Goal: Contribute content: Add original content to the website for others to see

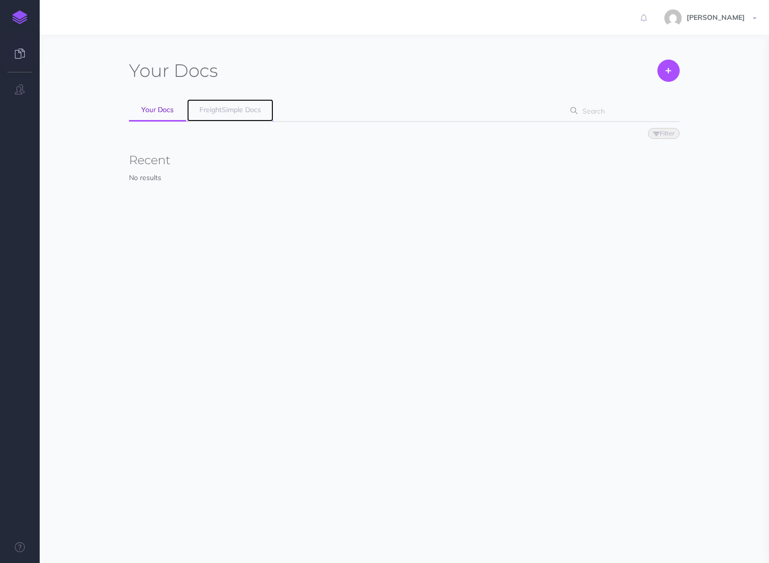
click at [233, 113] on span "FreightSimple Docs" at bounding box center [230, 109] width 62 height 9
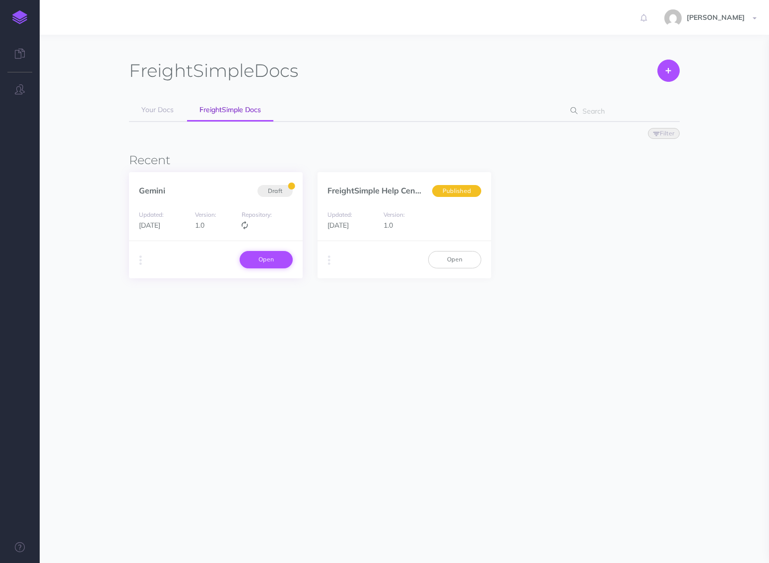
click at [271, 259] on link "Open" at bounding box center [266, 259] width 53 height 17
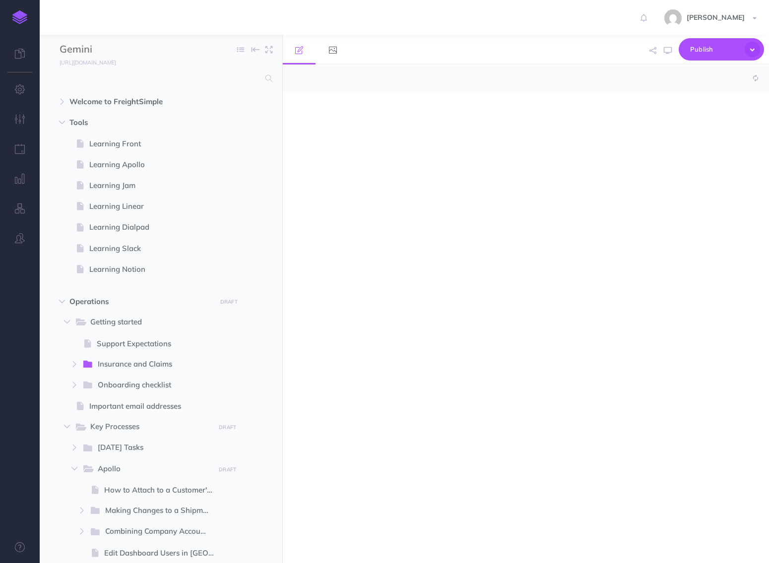
select select "null"
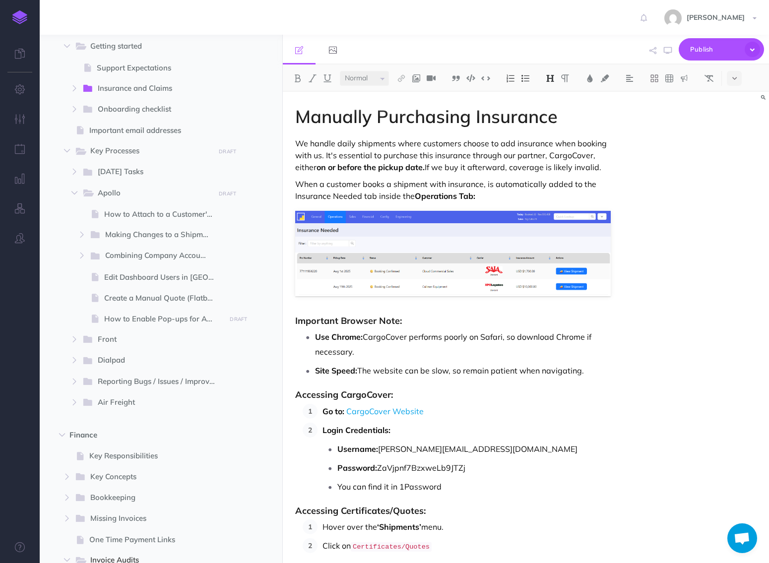
scroll to position [266, 0]
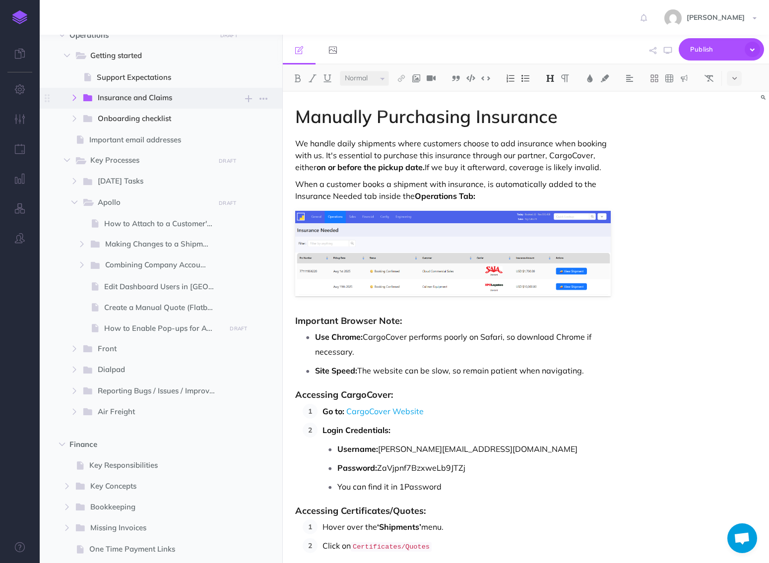
click at [76, 101] on button "button" at bounding box center [74, 98] width 18 height 12
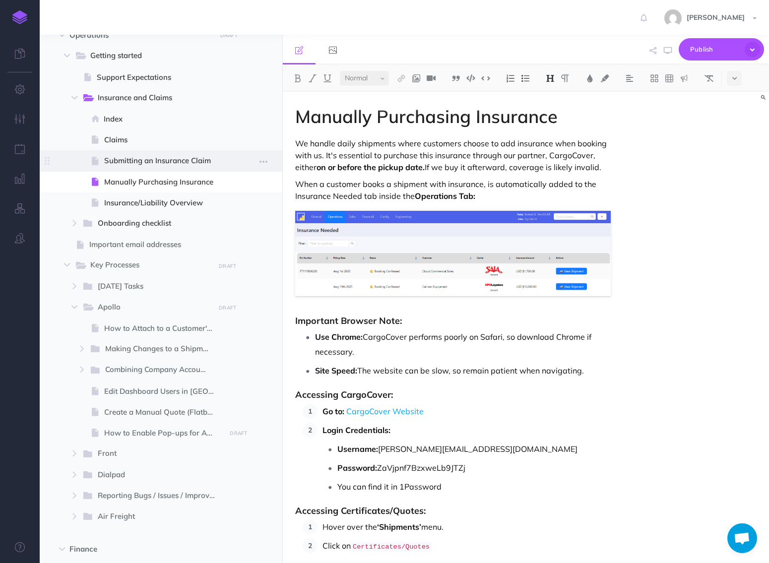
click at [135, 164] on span "Submitting an Insurance Claim" at bounding box center [163, 161] width 119 height 12
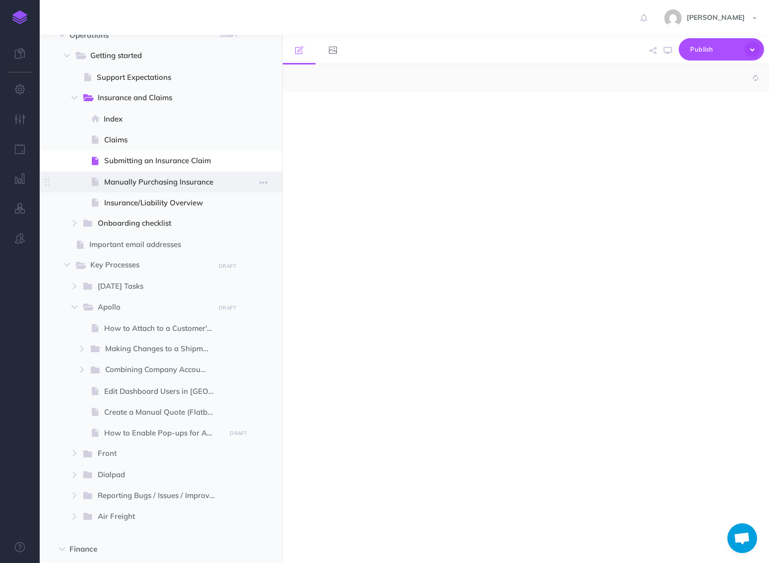
select select "null"
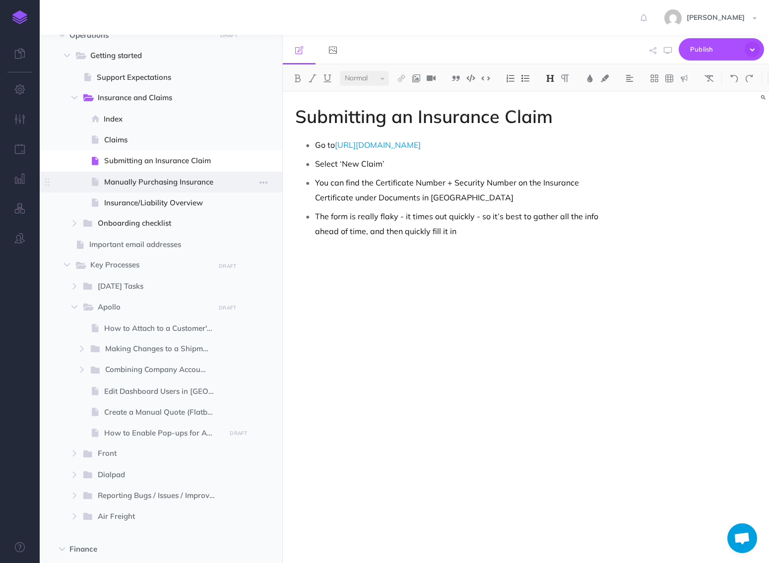
click at [141, 181] on span "Manually Purchasing Insurance" at bounding box center [163, 182] width 119 height 12
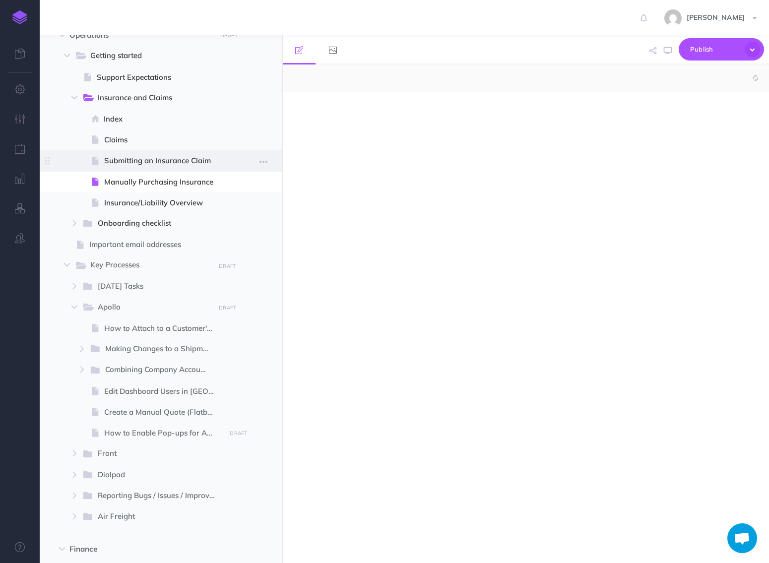
select select "null"
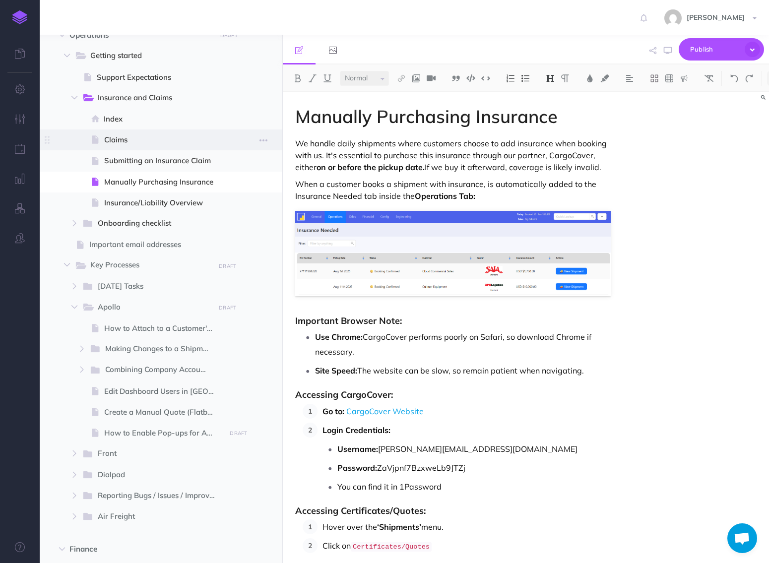
click at [129, 147] on span at bounding box center [161, 139] width 243 height 21
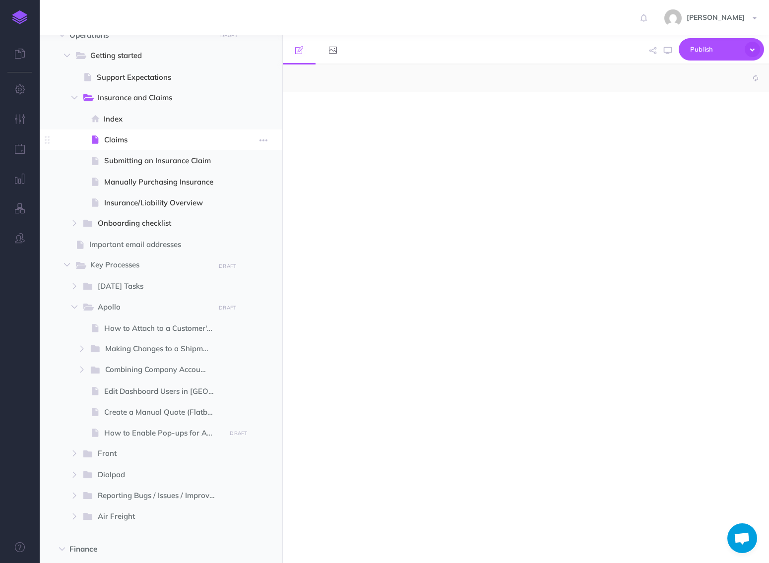
select select "null"
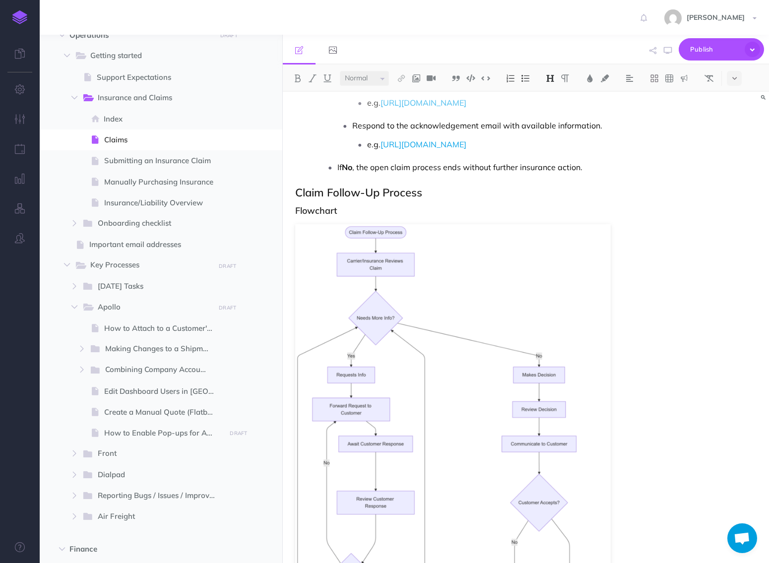
scroll to position [1566, 0]
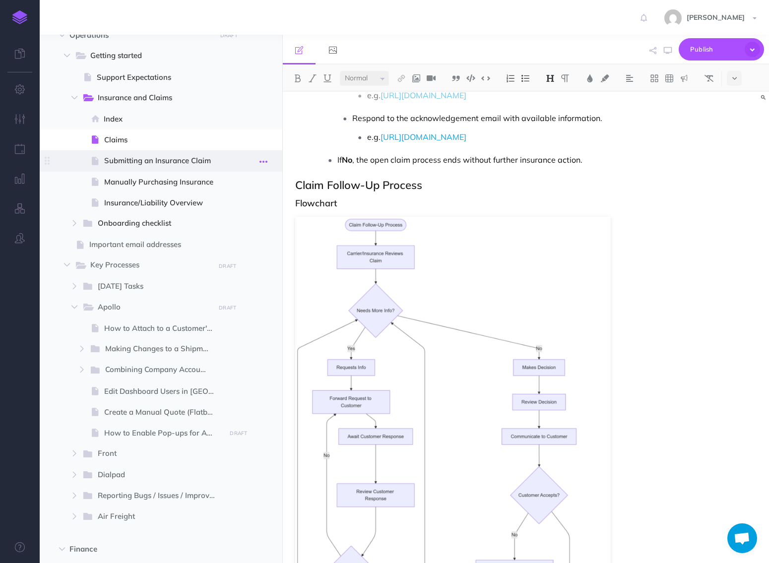
click at [269, 162] on button "button" at bounding box center [263, 161] width 18 height 13
click at [192, 137] on span "Claims" at bounding box center [163, 140] width 119 height 12
click at [229, 141] on span at bounding box center [161, 139] width 243 height 21
click at [258, 140] on button "button" at bounding box center [263, 139] width 18 height 13
click at [204, 147] on span at bounding box center [161, 139] width 243 height 21
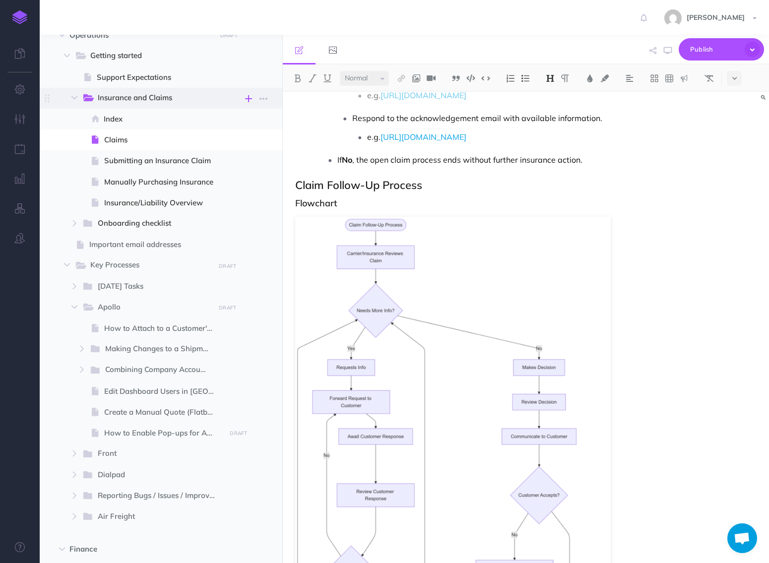
click at [251, 99] on icon "button" at bounding box center [248, 99] width 7 height 12
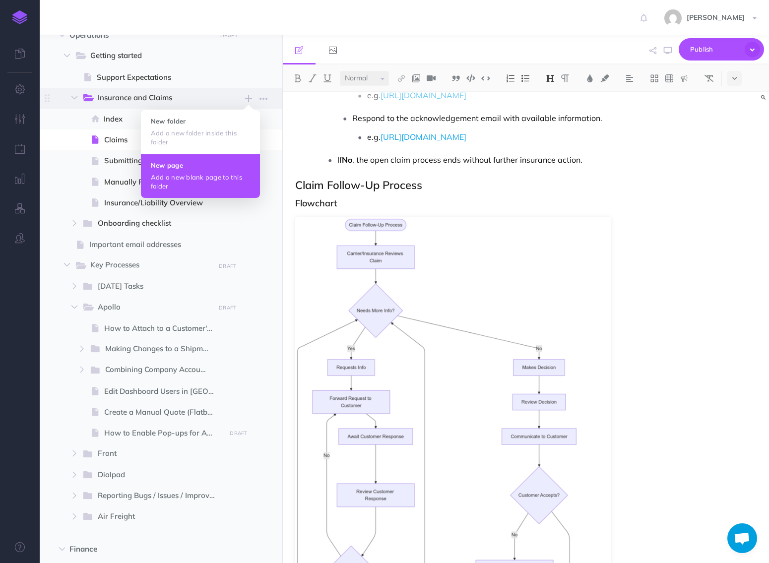
drag, startPoint x: 244, startPoint y: 128, endPoint x: 236, endPoint y: 162, distance: 35.2
click at [236, 162] on ul "New folder Add a new folder inside this folder New page Add a new blank page to…" at bounding box center [200, 154] width 119 height 88
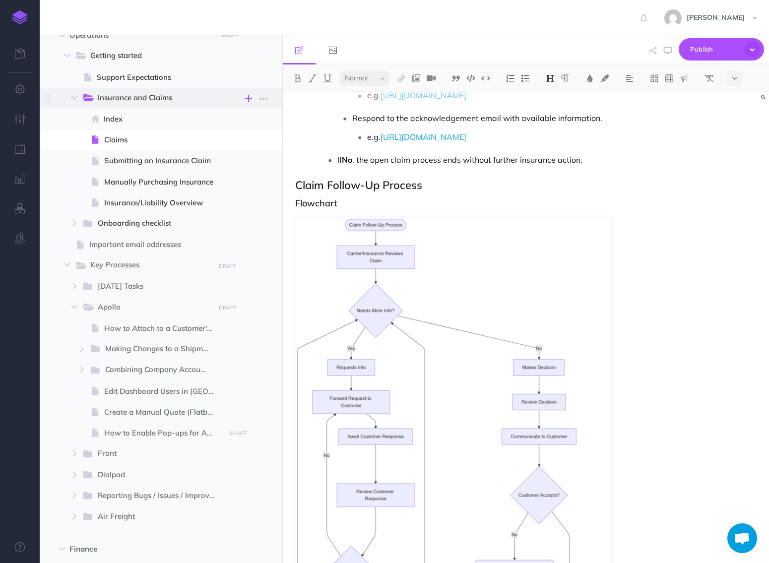
click at [246, 97] on icon "button" at bounding box center [248, 99] width 7 height 12
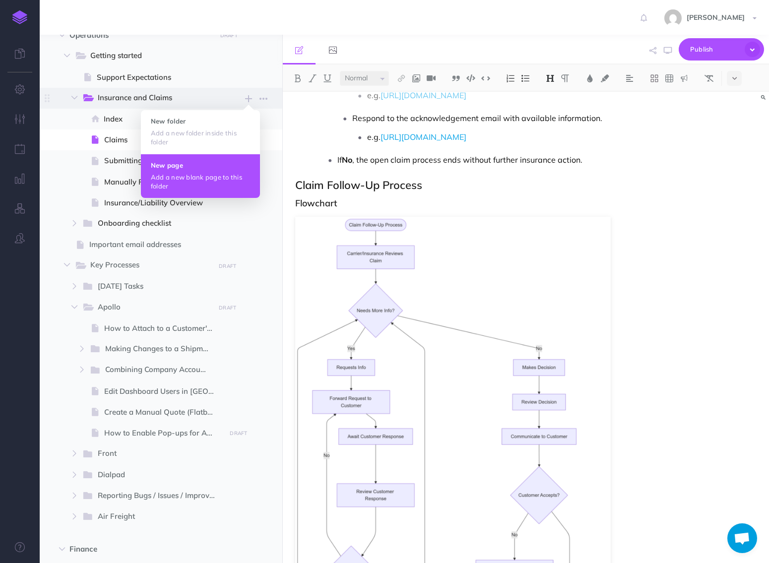
click at [221, 173] on p "Add a new blank page to this folder" at bounding box center [200, 182] width 99 height 18
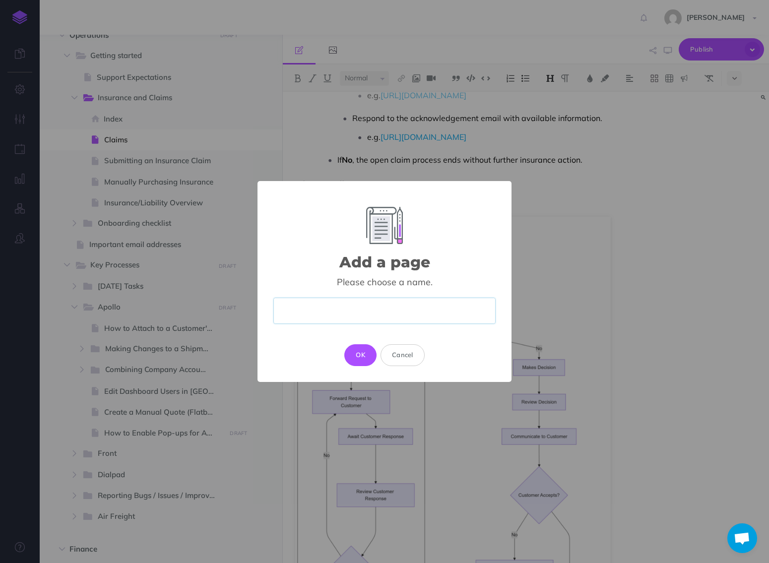
paste input "Claims Payouts: Available Payment Methods for Customer Claims"
click at [370, 312] on input "Claims Payouts: Available Payment Methods for Customer Claims" at bounding box center [384, 311] width 222 height 26
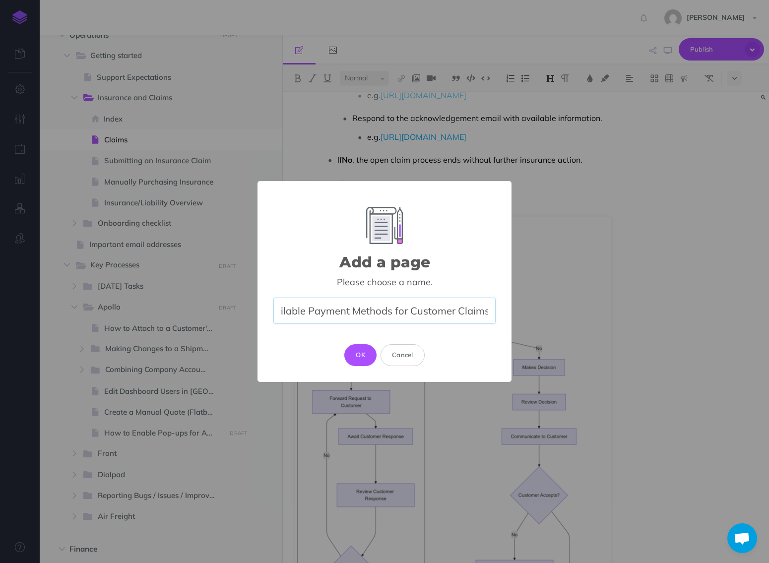
drag, startPoint x: 390, startPoint y: 311, endPoint x: 562, endPoint y: 312, distance: 172.1
click at [561, 314] on div "Add a page × Please choose a name. Claims Payouts: Available Payment Methods fo…" at bounding box center [384, 281] width 769 height 563
type input "Claims Payouts: Available Payment Methods"
click at [354, 352] on button "OK" at bounding box center [360, 355] width 32 height 22
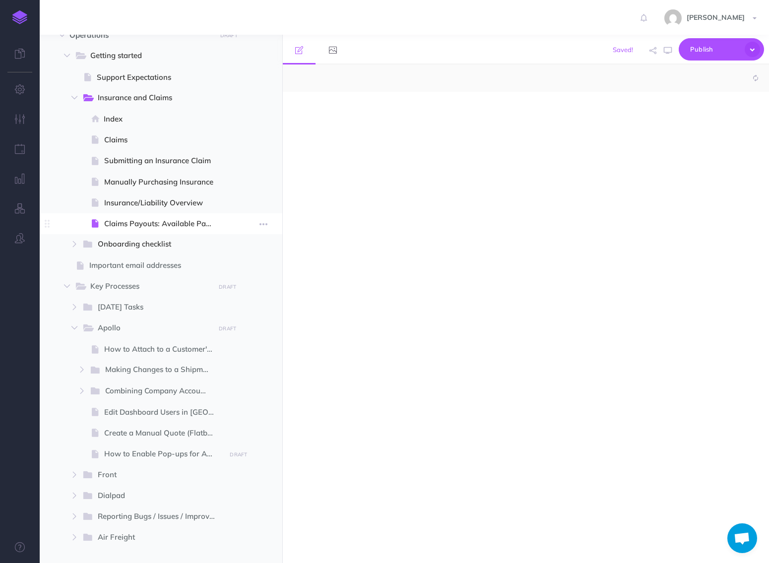
select select "null"
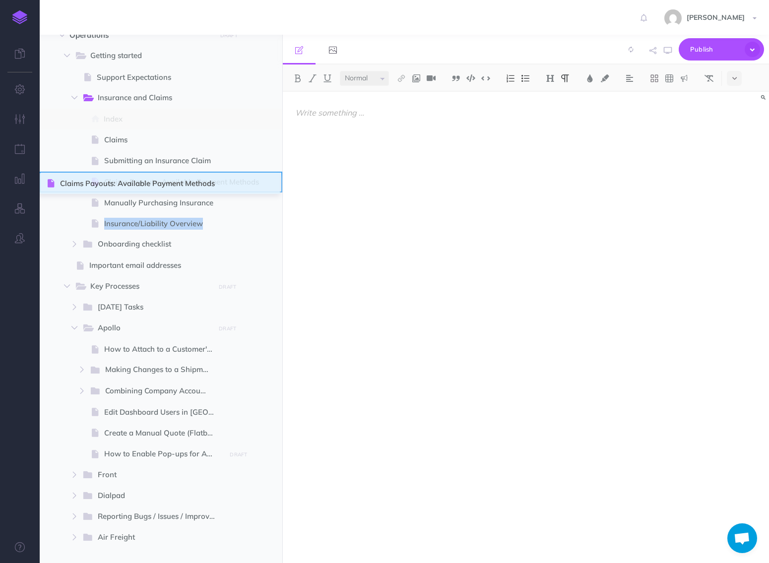
drag, startPoint x: 48, startPoint y: 220, endPoint x: 48, endPoint y: 180, distance: 40.2
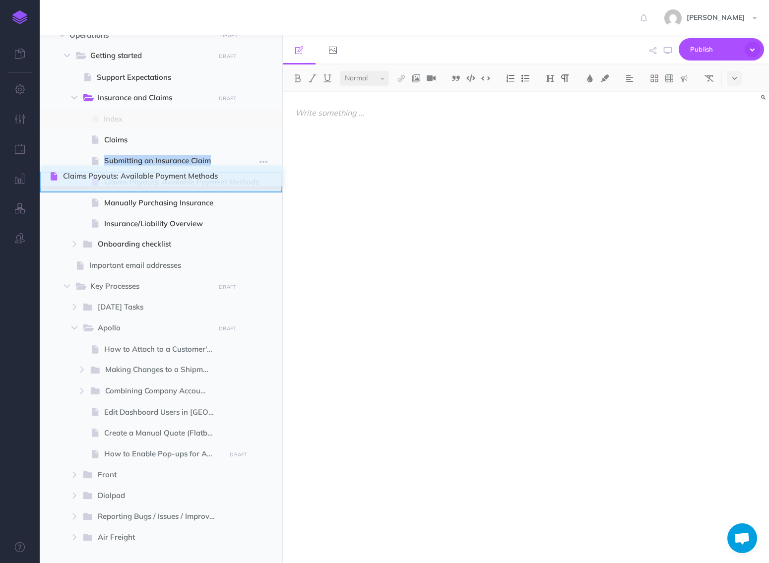
drag, startPoint x: 50, startPoint y: 179, endPoint x: 51, endPoint y: 174, distance: 5.5
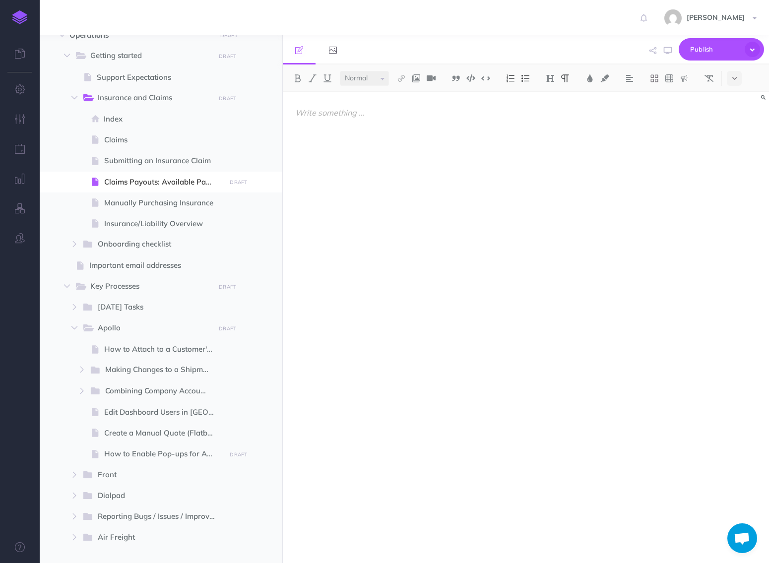
click at [381, 228] on div at bounding box center [453, 322] width 340 height 461
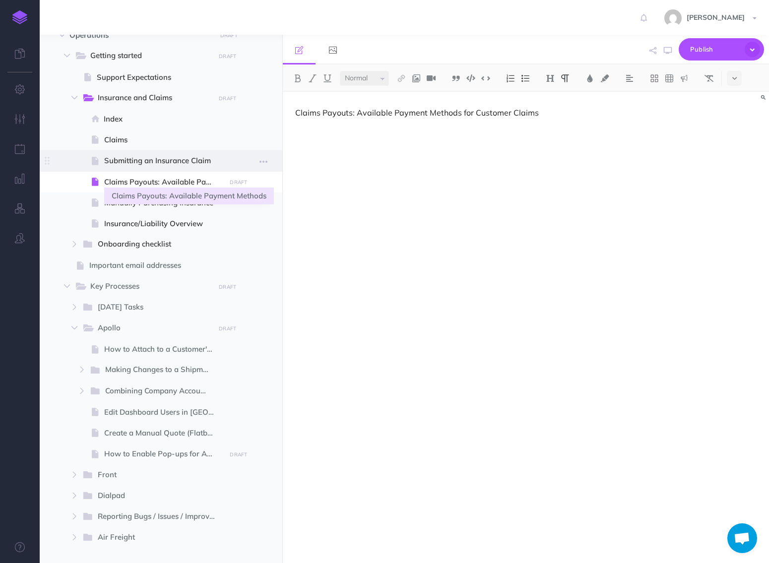
click at [129, 160] on span "Submitting an Insurance Claim" at bounding box center [163, 161] width 119 height 12
click at [152, 162] on span "Submitting an Insurance Claim" at bounding box center [163, 161] width 119 height 12
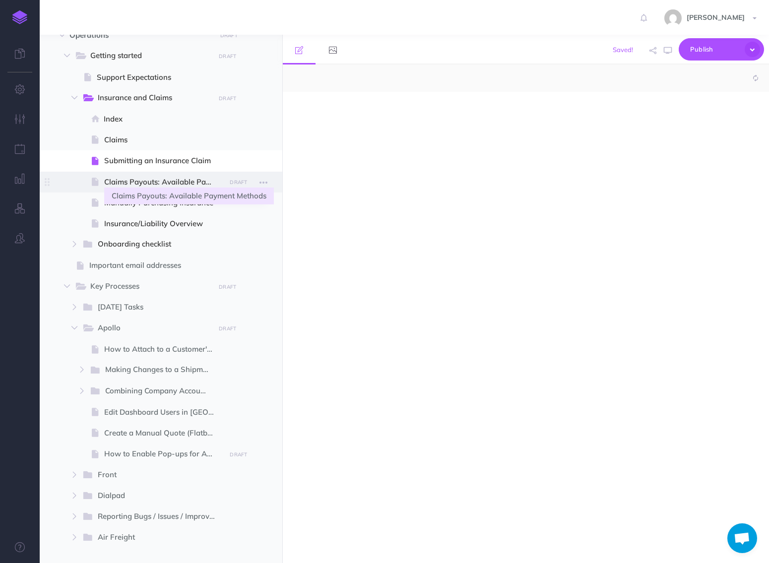
select select "null"
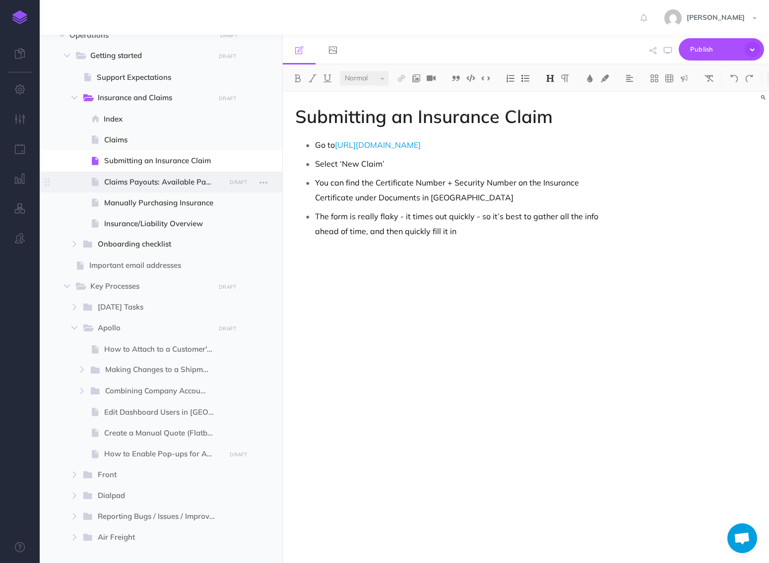
click at [170, 172] on span at bounding box center [161, 182] width 243 height 21
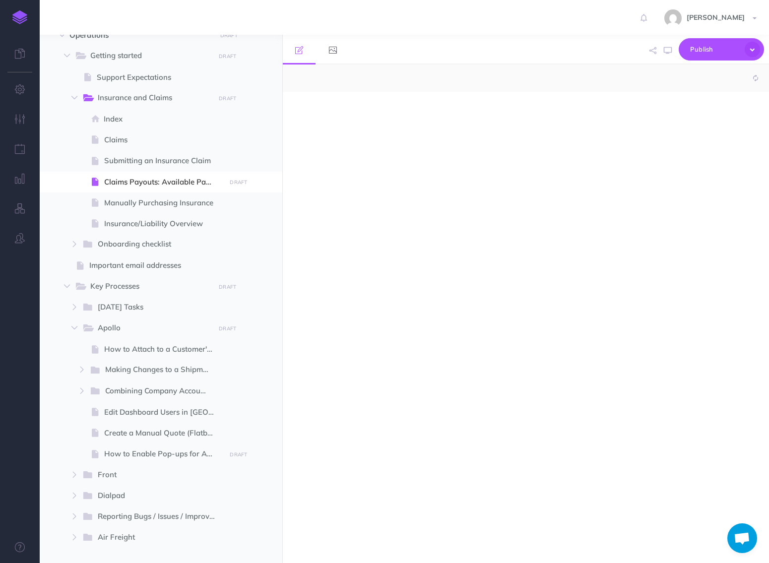
select select "null"
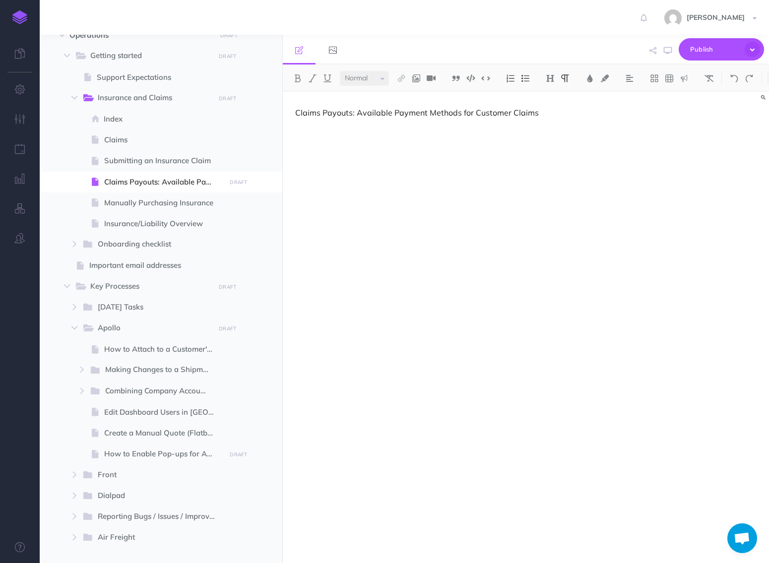
click at [332, 140] on div "Claims Payouts: Available Payment Methods for Customer Claims" at bounding box center [453, 322] width 340 height 461
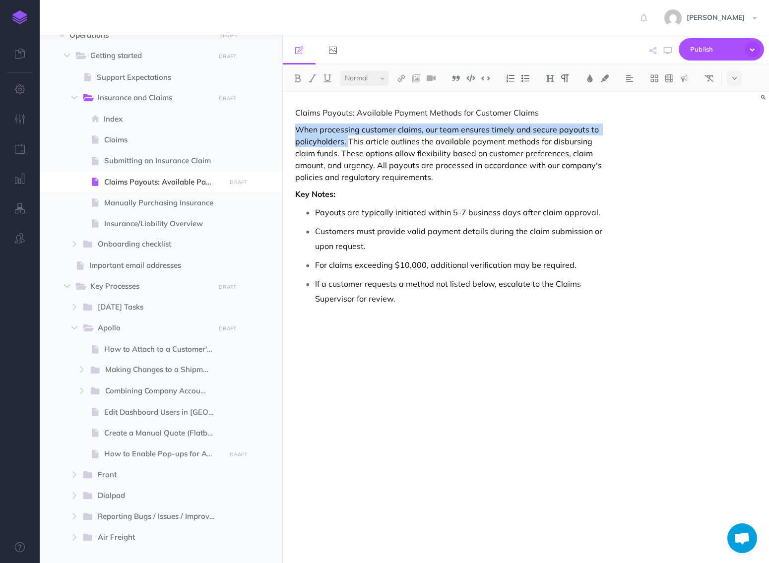
drag, startPoint x: 349, startPoint y: 143, endPoint x: 293, endPoint y: 132, distance: 57.7
click at [293, 132] on div "Claims Payouts: Available Payment Methods for Customer Claims When processing c…" at bounding box center [453, 322] width 340 height 461
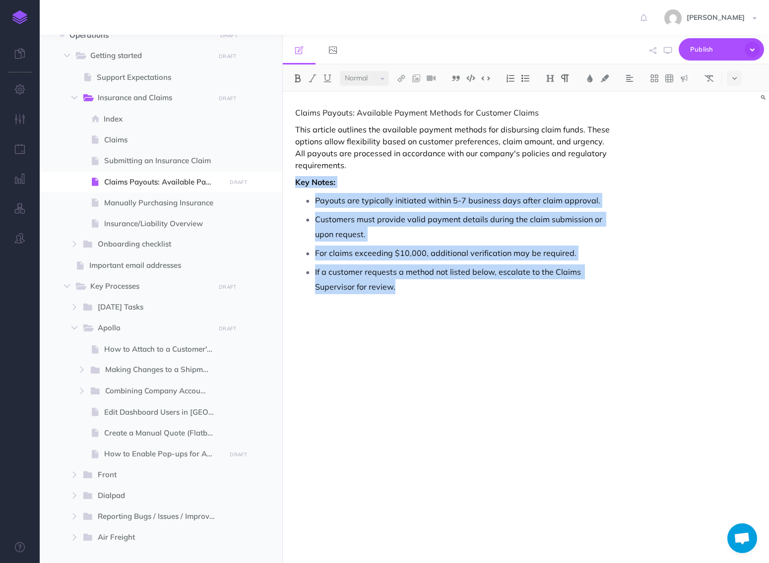
drag, startPoint x: 444, startPoint y: 294, endPoint x: 292, endPoint y: 174, distance: 193.5
click at [292, 174] on div "Claims Payouts: Available Payment Methods for Customer Claims This article outl…" at bounding box center [453, 322] width 340 height 461
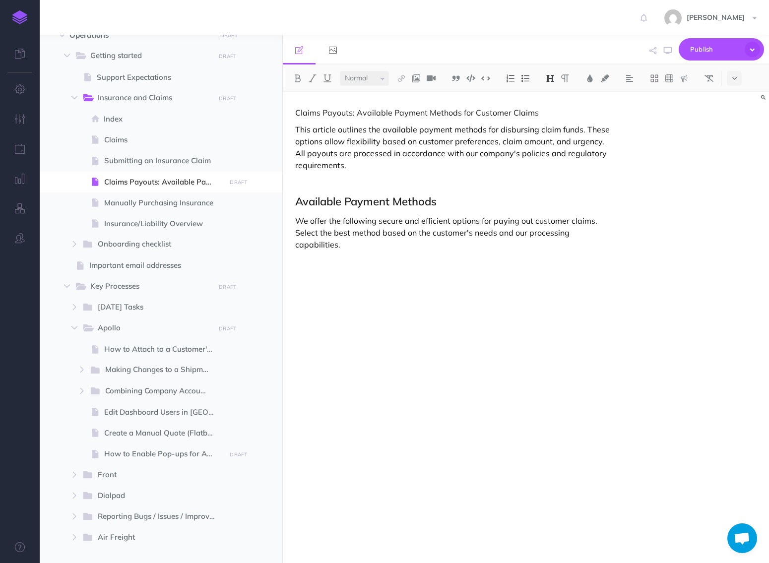
click at [335, 116] on p "Claims Payouts: Available Payment Methods for Customer Claims" at bounding box center [452, 113] width 315 height 12
click at [553, 79] on img at bounding box center [550, 78] width 9 height 8
click at [551, 98] on button "H1" at bounding box center [550, 95] width 15 height 15
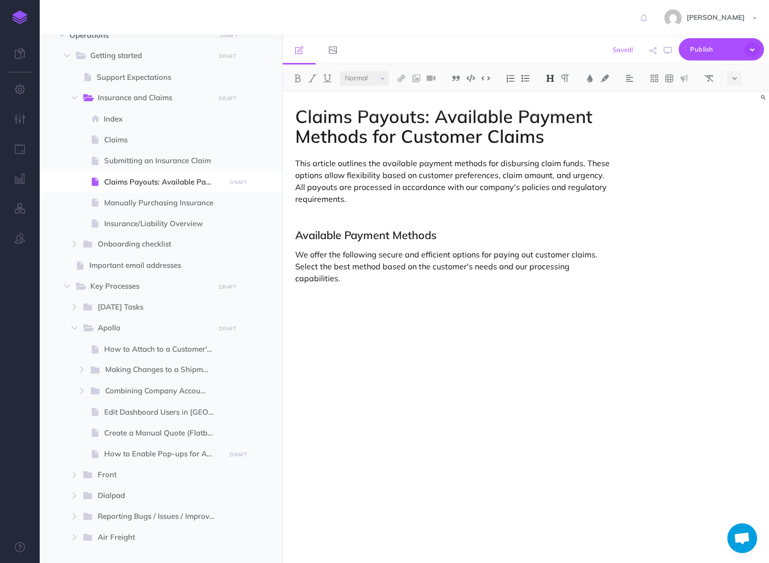
click at [403, 257] on p "We offer the following secure and efficient options for paying out customer cla…" at bounding box center [452, 267] width 315 height 36
click at [370, 275] on p "We offer the following secure and efficient options for paying out customer cla…" at bounding box center [452, 267] width 315 height 36
drag, startPoint x: 365, startPoint y: 278, endPoint x: 288, endPoint y: 268, distance: 77.6
click at [288, 268] on div "Claims Payouts: Available Payment Methods for Customer Claims This article outl…" at bounding box center [453, 322] width 340 height 461
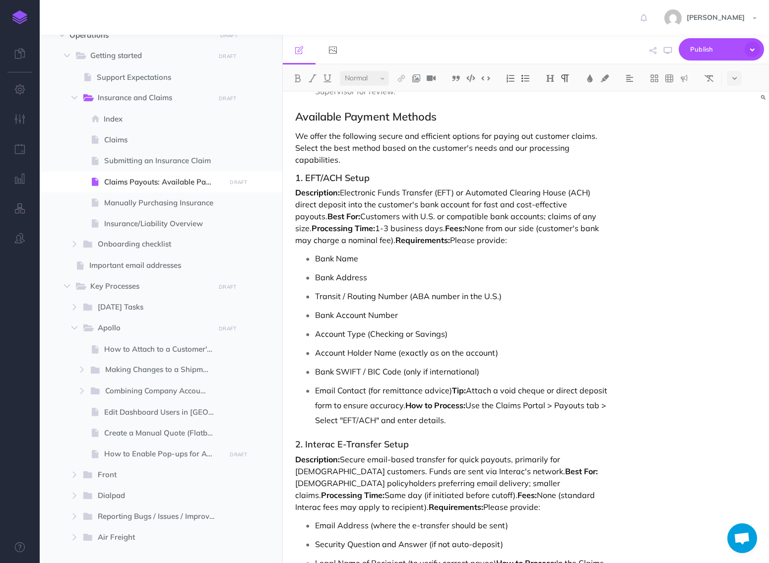
scroll to position [293, 0]
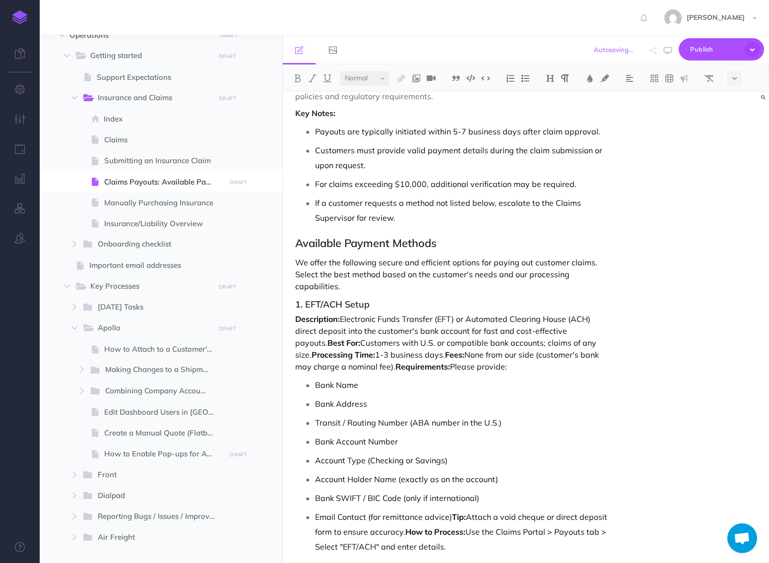
click at [295, 304] on div "Claims Payouts: Available Payment Methods for Customer Claims This article outl…" at bounding box center [453, 379] width 340 height 1160
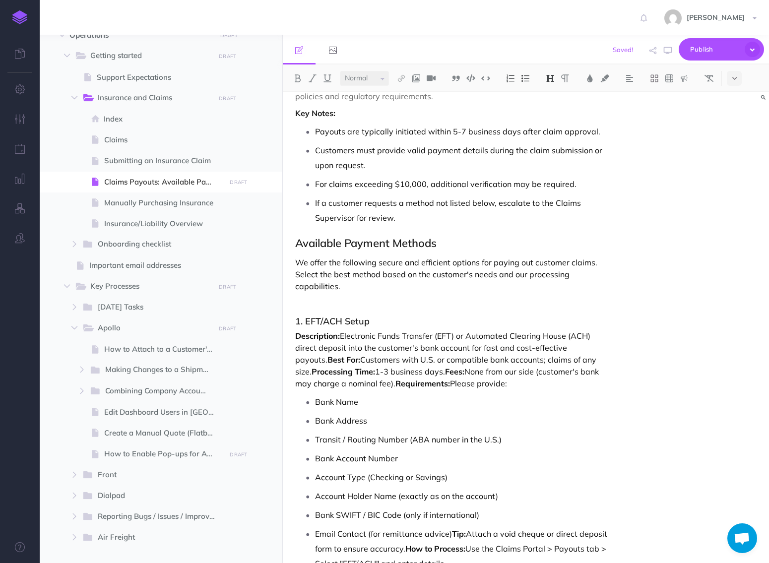
click at [302, 320] on h3 "1. EFT/ACH Setup" at bounding box center [452, 321] width 315 height 10
click at [363, 375] on p "Description: Electronic Funds Transfer (EFT) or Automated Clearing House (ACH) …" at bounding box center [452, 360] width 315 height 60
click at [367, 375] on p "Description: Electronic Funds Transfer (EFT) or Automated Clearing House (ACH) …" at bounding box center [452, 360] width 315 height 60
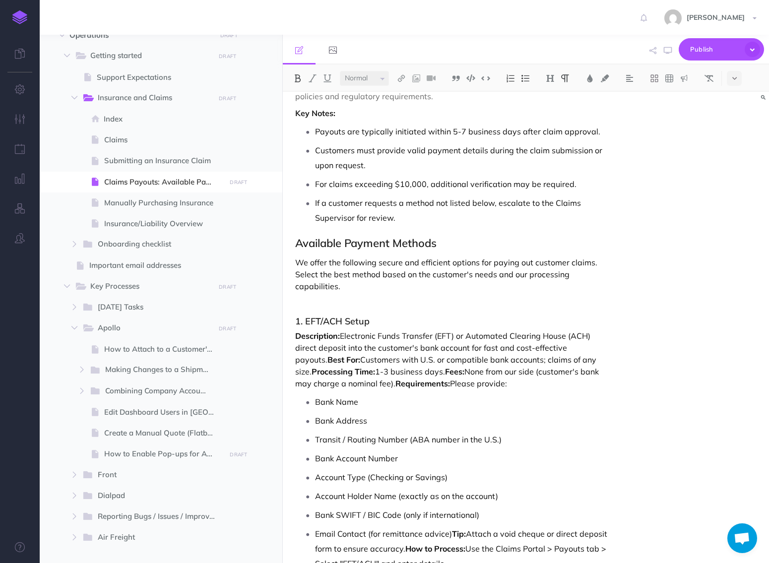
drag, startPoint x: 509, startPoint y: 387, endPoint x: 293, endPoint y: 376, distance: 216.6
click at [293, 376] on div "Claims Payouts: Available Payment Methods for Customer Claims This article outl…" at bounding box center [453, 387] width 340 height 1177
click at [370, 381] on p "Description: Electronic Funds Transfer (EFT) or Automated Clearing House (ACH) …" at bounding box center [452, 360] width 315 height 60
drag, startPoint x: 431, startPoint y: 372, endPoint x: 373, endPoint y: 381, distance: 58.8
click at [373, 381] on p "Description: Electronic Funds Transfer (EFT) or Automated Clearing House (ACH) …" at bounding box center [452, 360] width 315 height 60
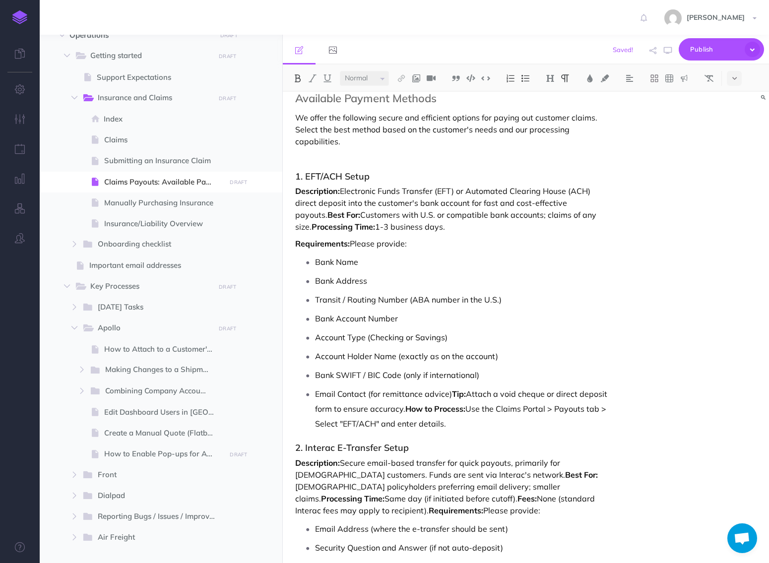
scroll to position [441, 0]
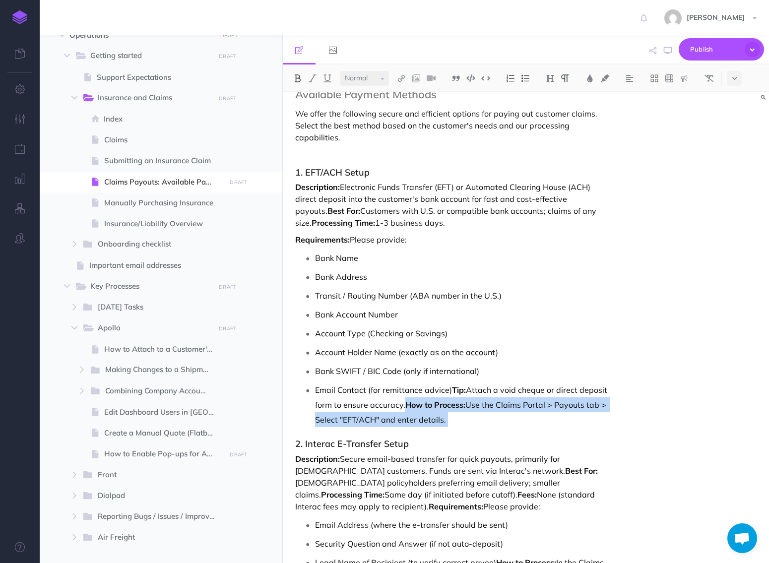
drag, startPoint x: 408, startPoint y: 405, endPoint x: 451, endPoint y: 431, distance: 50.5
click at [451, 431] on div "Claims Payouts: Available Payment Methods for Customer Claims This article outl…" at bounding box center [453, 241] width 340 height 1182
click at [460, 436] on div "Claims Payouts: Available Payment Methods for Customer Claims This article outl…" at bounding box center [453, 241] width 340 height 1182
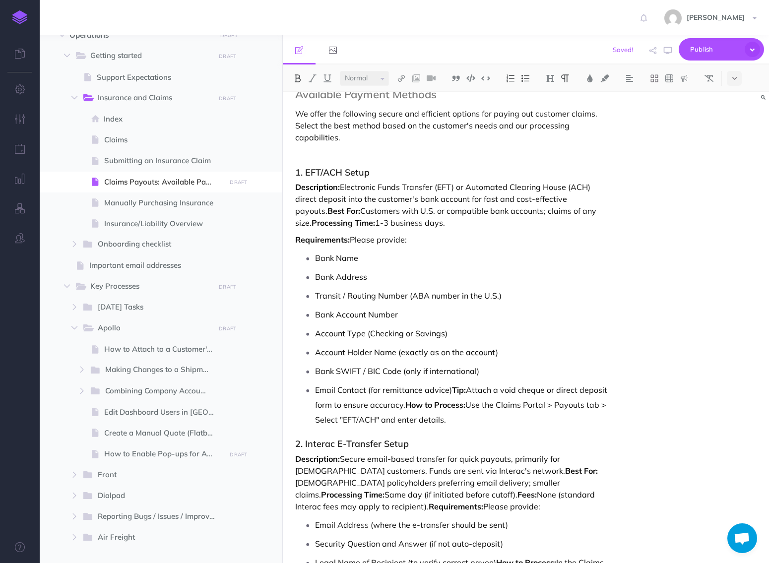
drag, startPoint x: 443, startPoint y: 419, endPoint x: 406, endPoint y: 406, distance: 39.5
click at [406, 406] on p "Email Contact (for remittance advice) Tip: Attach a void cheque or direct depos…" at bounding box center [463, 404] width 296 height 45
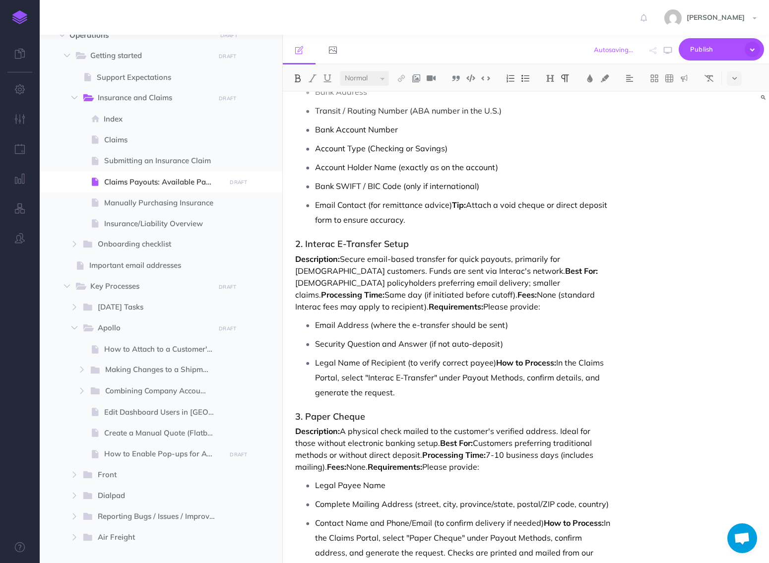
scroll to position [635, 0]
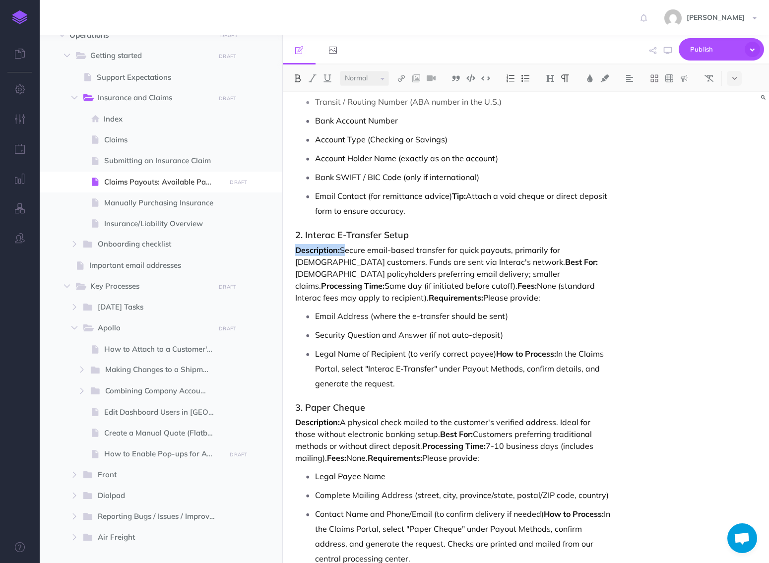
drag, startPoint x: 342, startPoint y: 250, endPoint x: 294, endPoint y: 249, distance: 48.1
click at [294, 249] on div "Claims Payouts: Available Payment Methods for Customer Claims This article outl…" at bounding box center [453, 39] width 340 height 1167
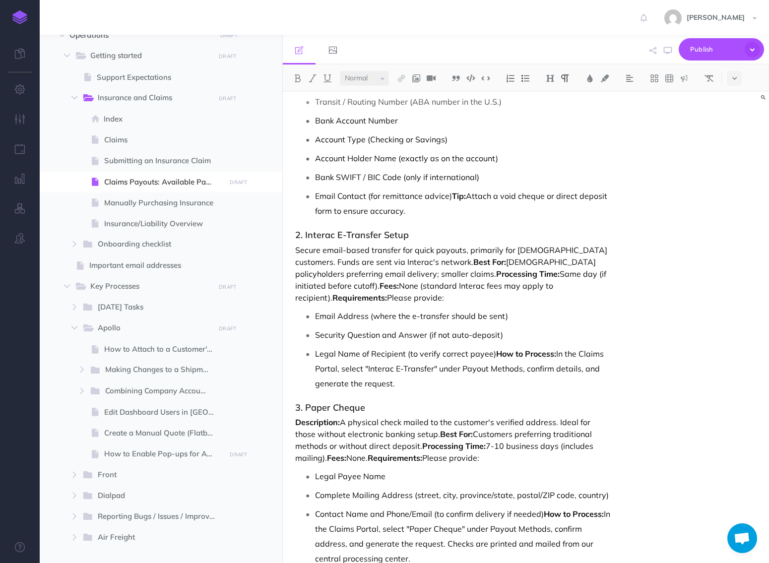
click at [431, 261] on p "Secure email-based transfer for quick payouts, primarily for Canadian customers…" at bounding box center [452, 274] width 315 height 60
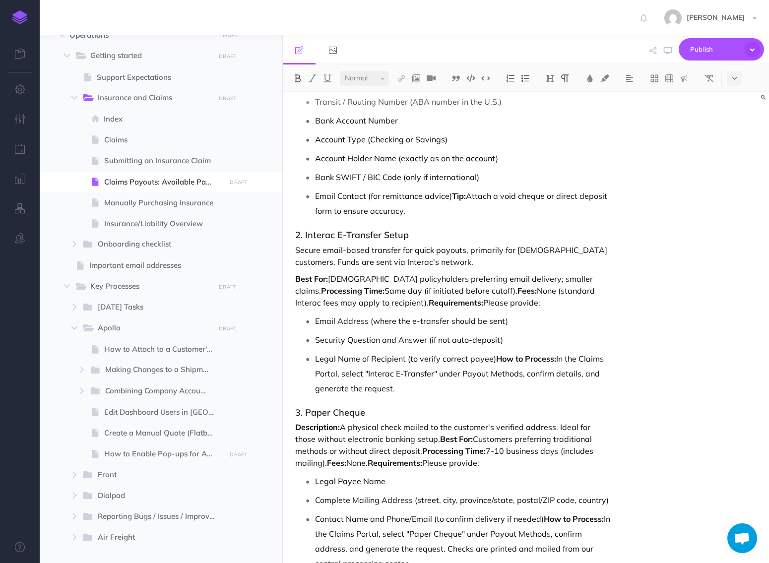
click at [565, 278] on p "Best For: Canadian policyholders preferring email delivery; smaller claims. Pro…" at bounding box center [452, 291] width 315 height 36
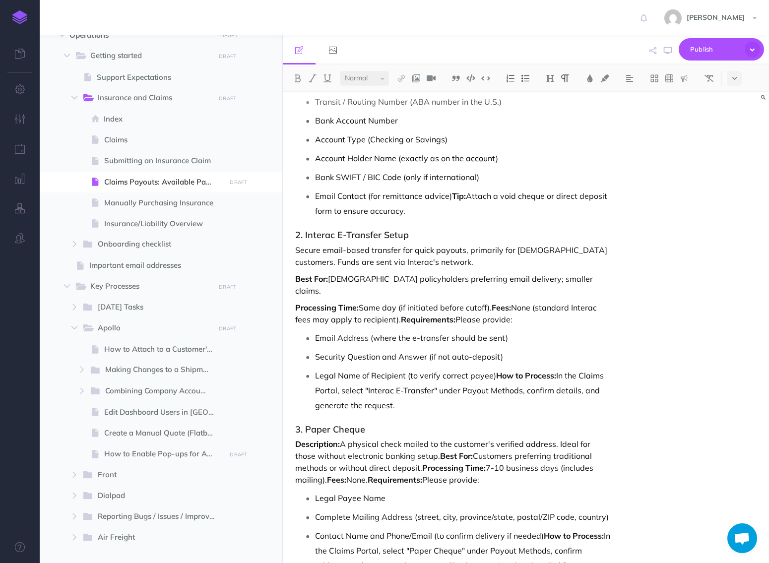
click at [384, 273] on p "Best For: Canadian policyholders preferring email delivery; smaller claims." at bounding box center [452, 285] width 315 height 24
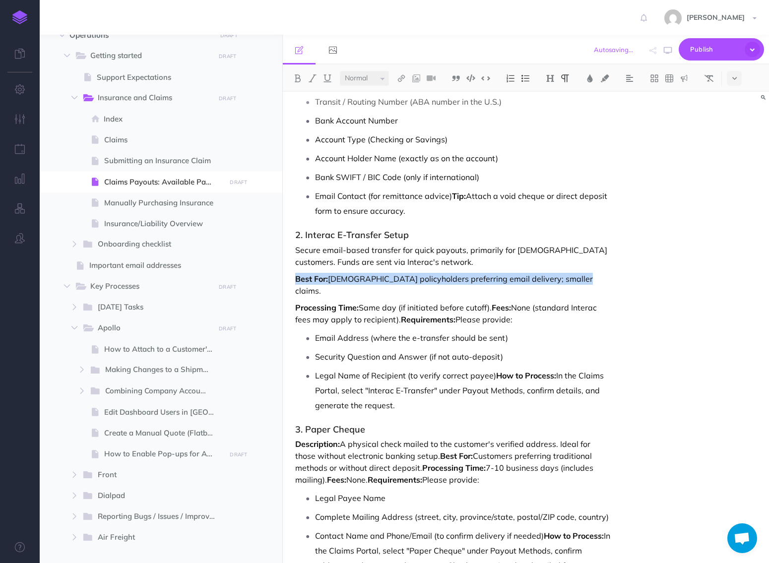
click at [384, 273] on p "Best For: Canadian policyholders preferring email delivery; smaller claims." at bounding box center [452, 285] width 315 height 24
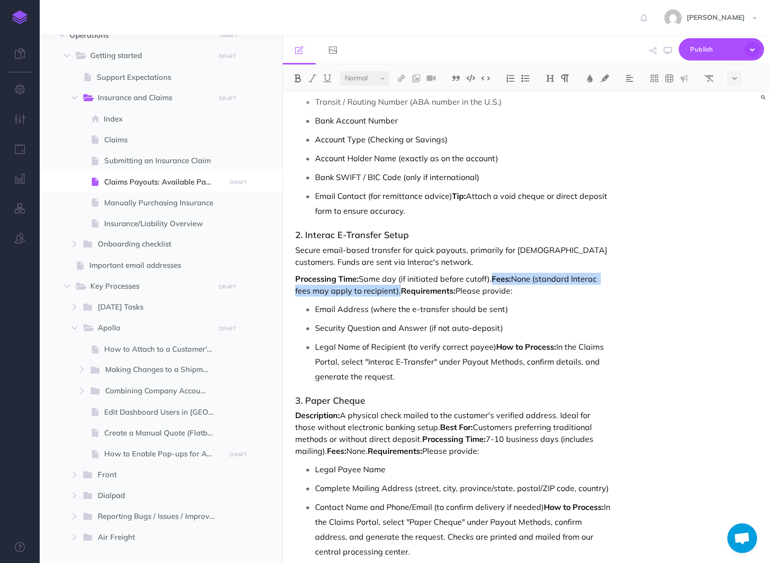
drag, startPoint x: 494, startPoint y: 279, endPoint x: 396, endPoint y: 291, distance: 98.4
click at [396, 291] on p "Processing Time: Same day (if initiated before cutoff). Fees: None (standard In…" at bounding box center [452, 285] width 315 height 24
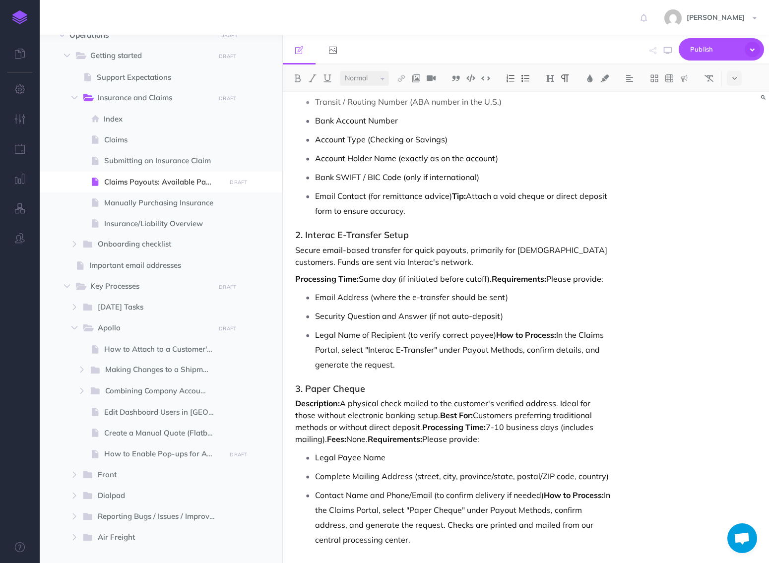
click at [495, 278] on strong "Requirements:" at bounding box center [519, 279] width 55 height 10
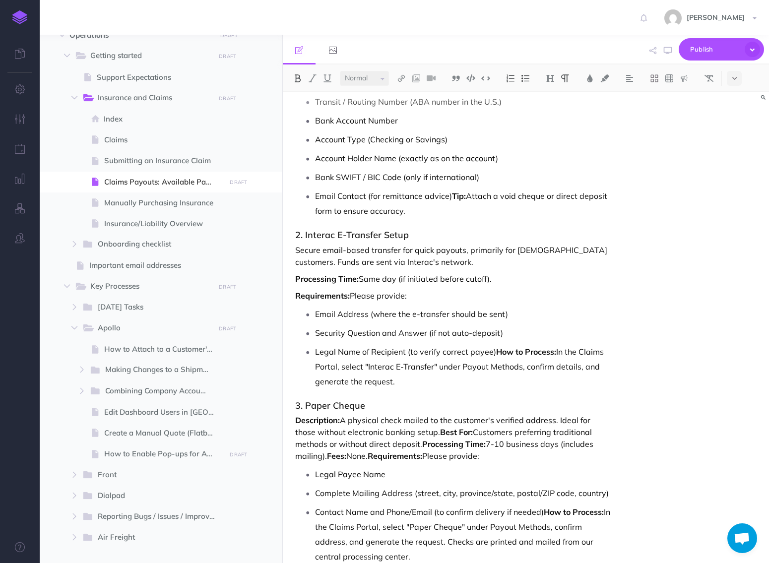
drag, startPoint x: 495, startPoint y: 355, endPoint x: 495, endPoint y: 376, distance: 20.8
click at [495, 376] on p "Legal Name of Recipient (to verify correct payee) How to Process: In the Claims…" at bounding box center [463, 366] width 296 height 45
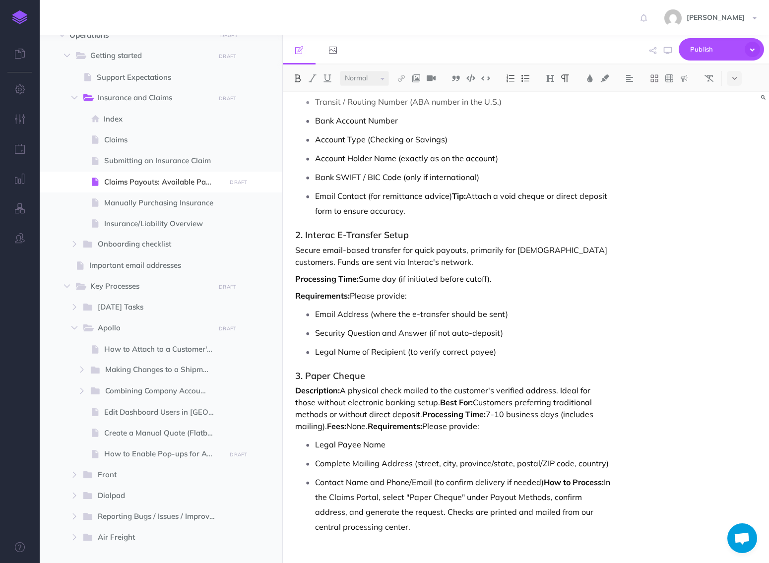
scroll to position [663, 0]
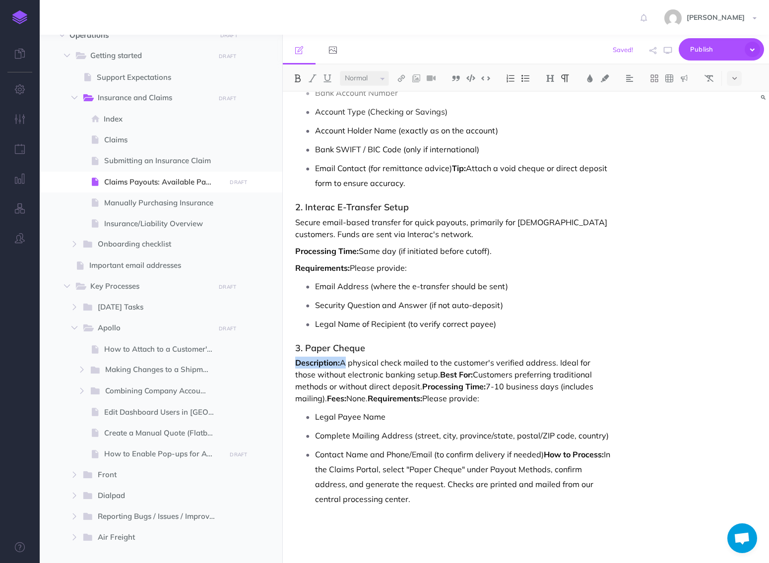
drag, startPoint x: 342, startPoint y: 363, endPoint x: 283, endPoint y: 363, distance: 58.5
click at [380, 387] on strong "Processing Time:" at bounding box center [409, 386] width 63 height 10
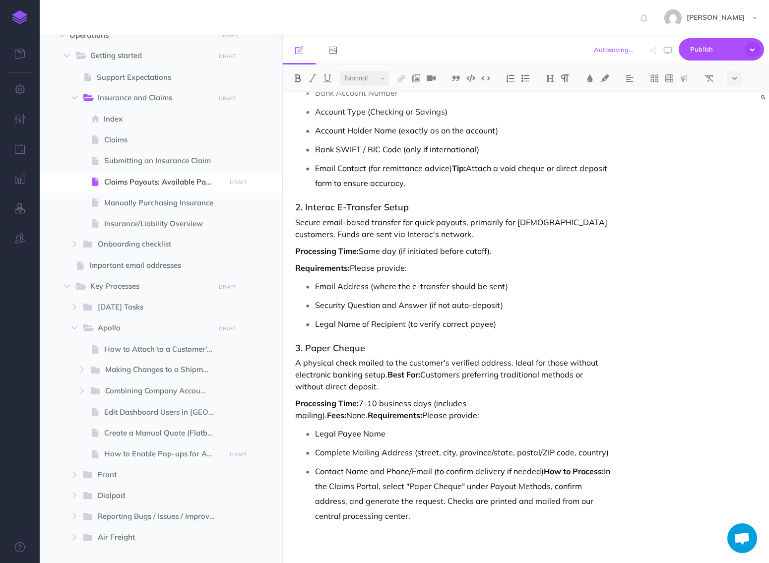
click at [346, 410] on strong "Fees:" at bounding box center [336, 415] width 19 height 10
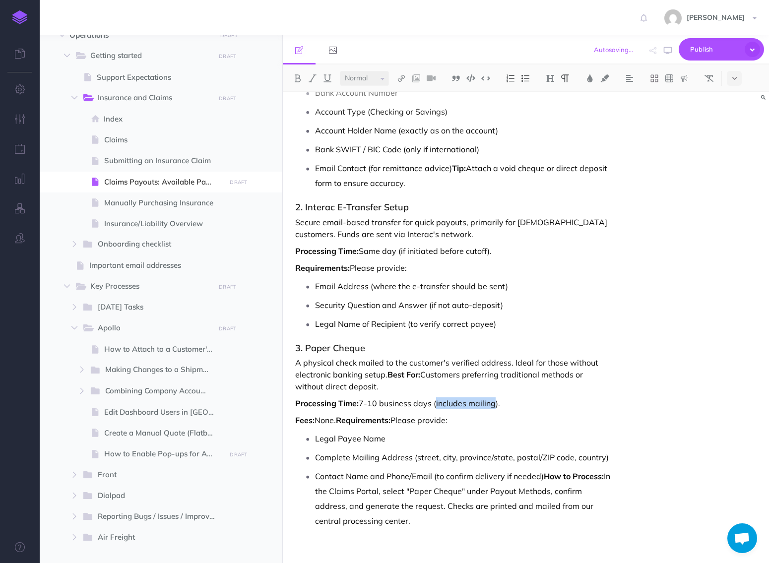
drag, startPoint x: 434, startPoint y: 402, endPoint x: 494, endPoint y: 403, distance: 59.5
click at [494, 403] on p "Processing Time: 7-10 business days (includes mailing)." at bounding box center [452, 403] width 315 height 12
drag, startPoint x: 340, startPoint y: 423, endPoint x: 296, endPoint y: 420, distance: 44.2
click at [296, 420] on p "Fees: None. Requirements: Please provide:" at bounding box center [452, 420] width 315 height 12
drag, startPoint x: 547, startPoint y: 474, endPoint x: 550, endPoint y: 519, distance: 45.2
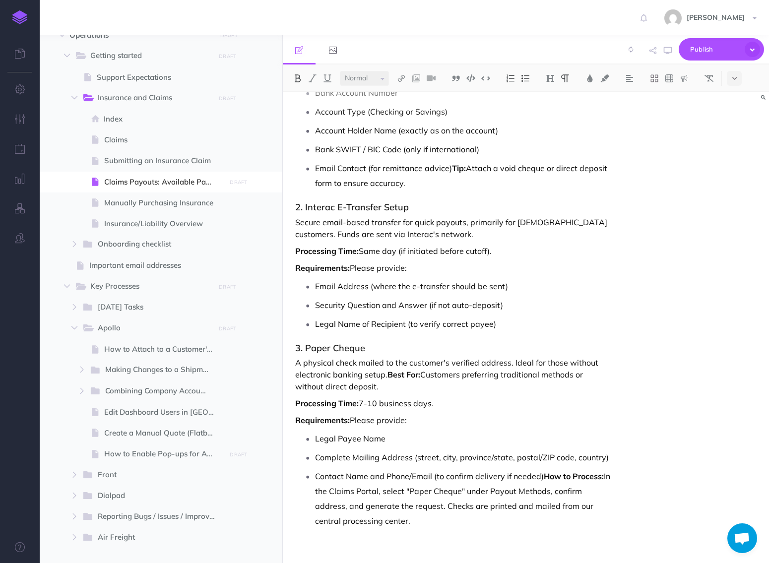
click at [550, 519] on p "Contact Name and Phone/Email (to confirm delivery if needed) How to Process: In…" at bounding box center [463, 499] width 296 height 60
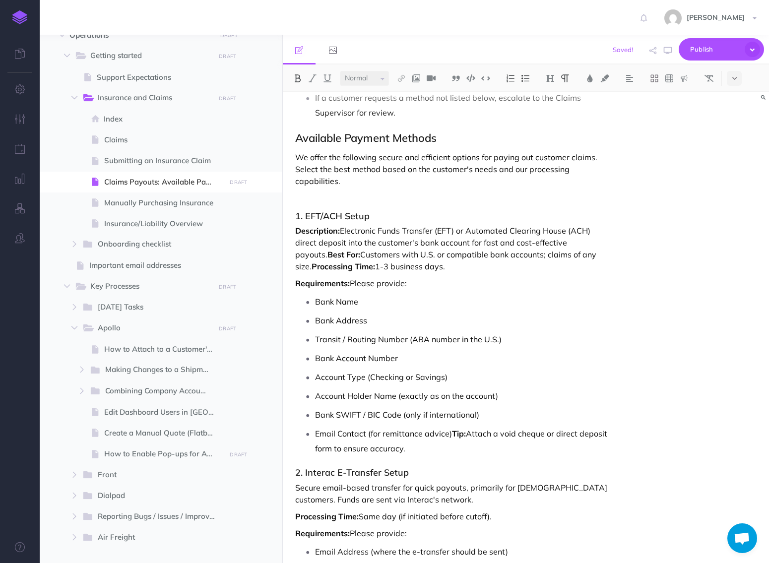
scroll to position [395, 0]
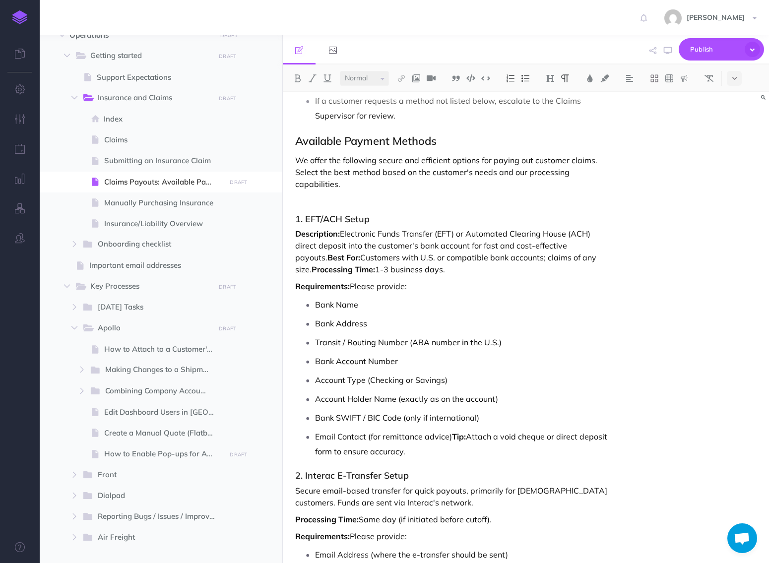
click at [459, 229] on p "Description: Electronic Funds Transfer (EFT) or Automated Clearing House (ACH) …" at bounding box center [452, 252] width 315 height 48
click at [376, 248] on p "Description: Electronic Funds Transfer (EFT) for Canadian customers or Automate…" at bounding box center [452, 252] width 315 height 48
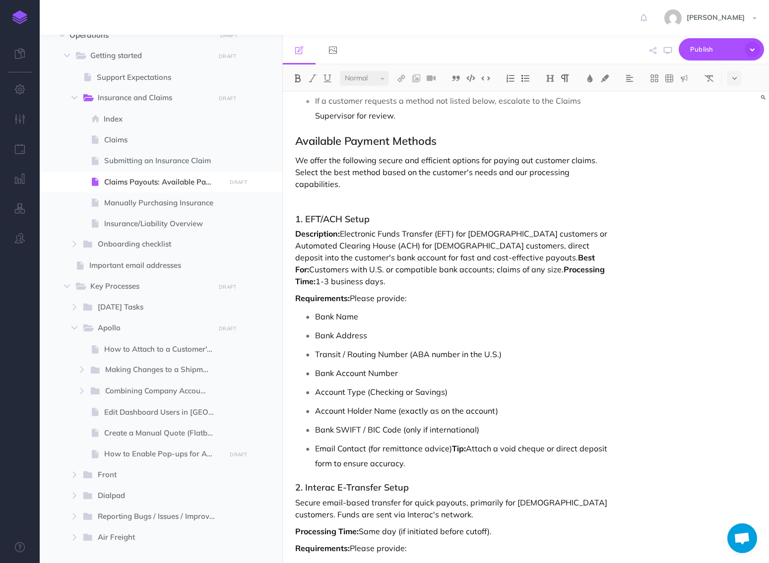
drag, startPoint x: 456, startPoint y: 257, endPoint x: 463, endPoint y: 275, distance: 19.0
click at [463, 275] on p "Description: Electronic Funds Transfer (EFT) for Canadian customers or Automate…" at bounding box center [452, 258] width 315 height 60
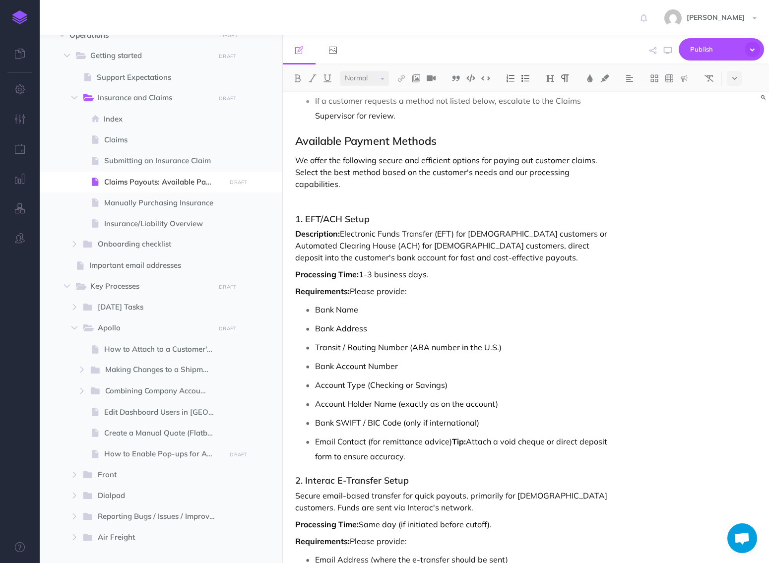
click at [519, 303] on p "Bank Name" at bounding box center [463, 309] width 296 height 15
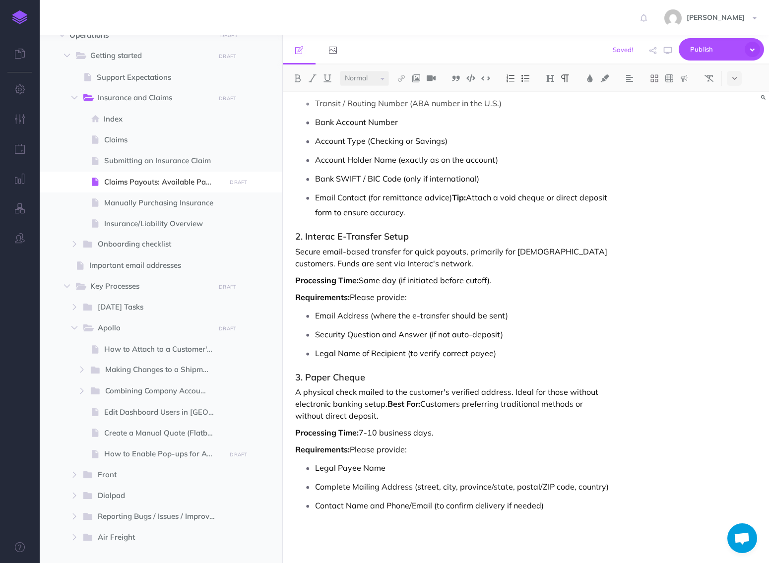
scroll to position [645, 0]
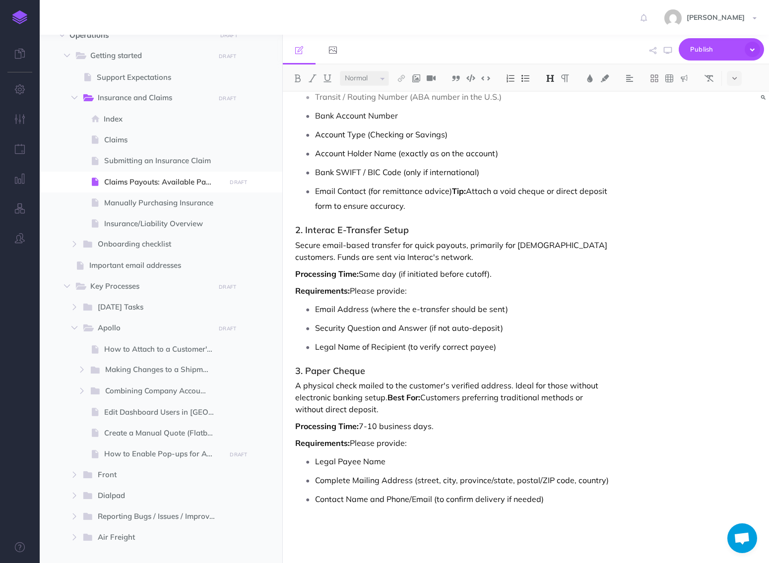
click at [498, 524] on h3 at bounding box center [452, 523] width 315 height 10
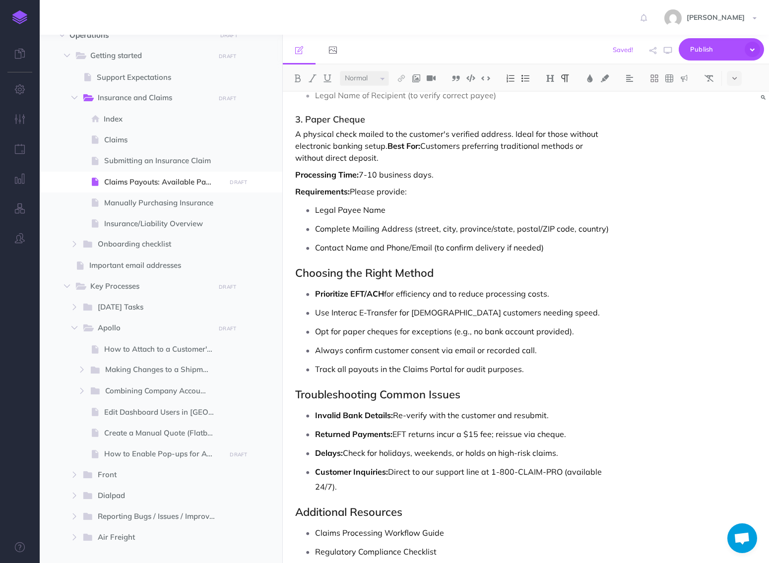
scroll to position [898, 0]
click at [441, 365] on p "Track all payouts in the Claims Portal for audit purposes." at bounding box center [463, 368] width 296 height 15
click at [545, 368] on p "Track all payouts in the Claims Payouts page in Notion for audit purposes." at bounding box center [463, 368] width 296 height 15
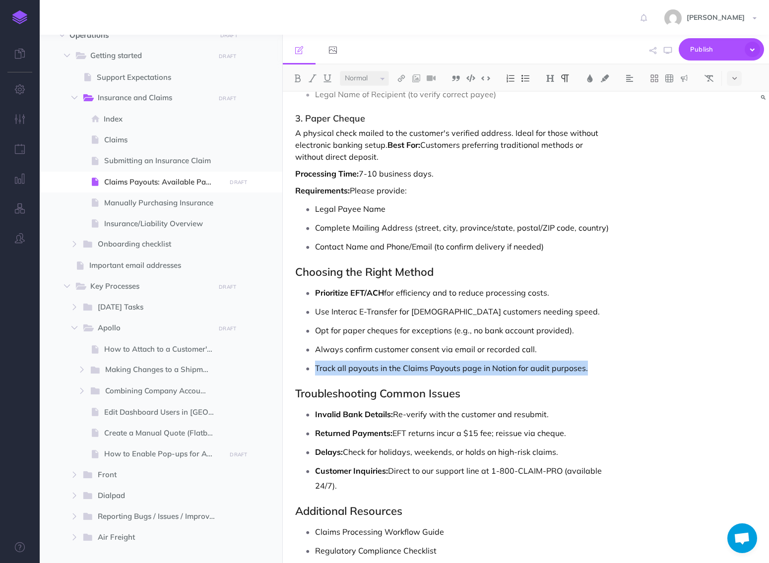
click at [545, 368] on p "Track all payouts in the Claims Payouts page in Notion for audit purposes." at bounding box center [463, 368] width 296 height 15
copy p "Track all payouts in the Claims Payouts page in Notion for audit purposes."
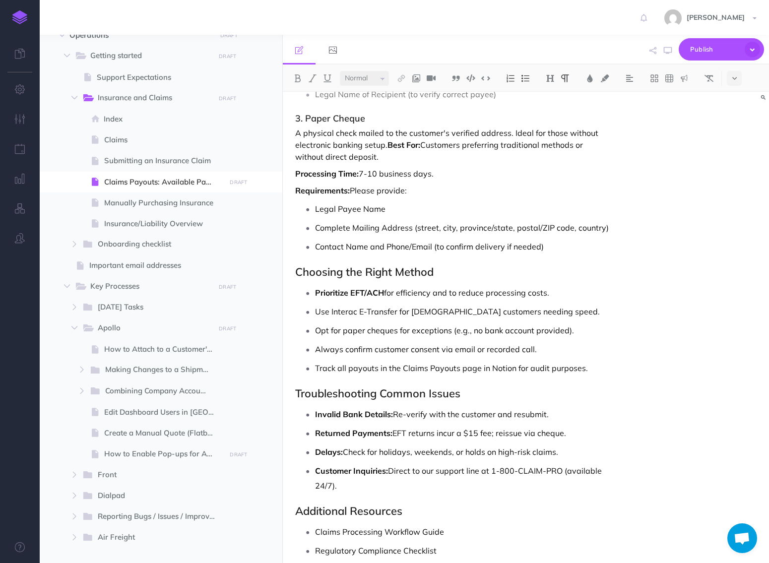
click at [590, 128] on p "A physical check mailed to the customer's verified address. Ideal for those wit…" at bounding box center [452, 145] width 315 height 36
click at [491, 352] on p "Always confirm customer consent via email or recorded call." at bounding box center [463, 349] width 296 height 15
click at [491, 356] on p "Always confirm customer consent via email or recorded call." at bounding box center [463, 349] width 296 height 15
click at [491, 361] on p "Track all payouts in the Claims Payouts page in Notion for audit purposes." at bounding box center [463, 368] width 296 height 15
click at [491, 363] on p "Track all payouts in the Claims Payouts page in Notion for audit purposes." at bounding box center [463, 368] width 296 height 15
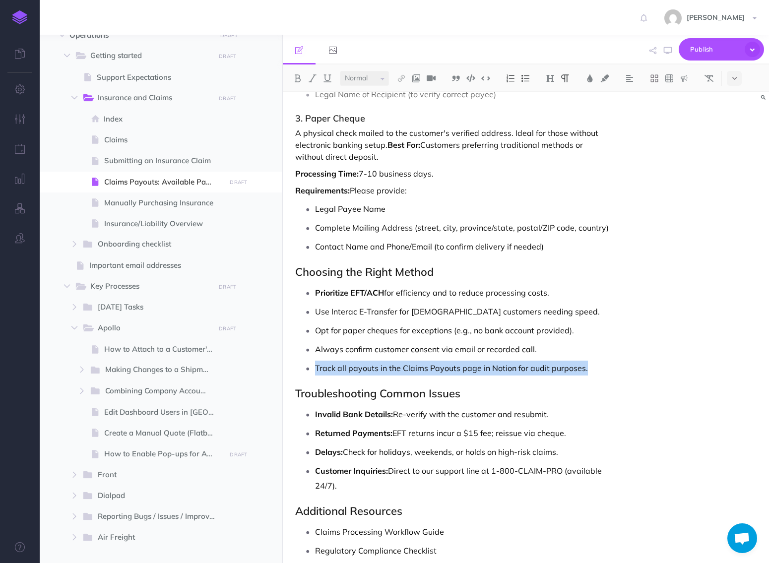
click at [491, 363] on p "Track all payouts in the Claims Payouts page in Notion for audit purposes." at bounding box center [463, 368] width 296 height 15
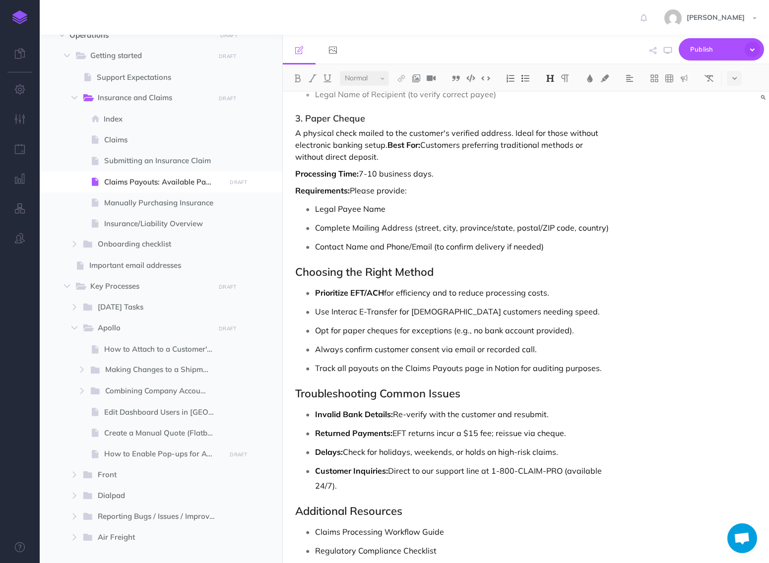
drag, startPoint x: 402, startPoint y: 367, endPoint x: 514, endPoint y: 364, distance: 112.2
click at [514, 364] on p "Track all payouts on the Claims Payouts page in Notion for auditing purposes." at bounding box center [463, 368] width 296 height 15
click at [403, 76] on img at bounding box center [401, 78] width 9 height 8
click at [398, 97] on icon at bounding box center [401, 95] width 8 height 7
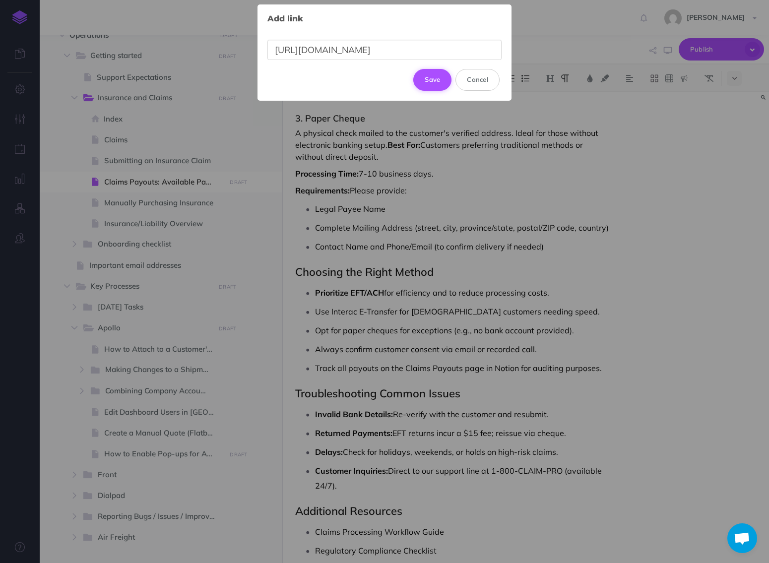
scroll to position [0, 347]
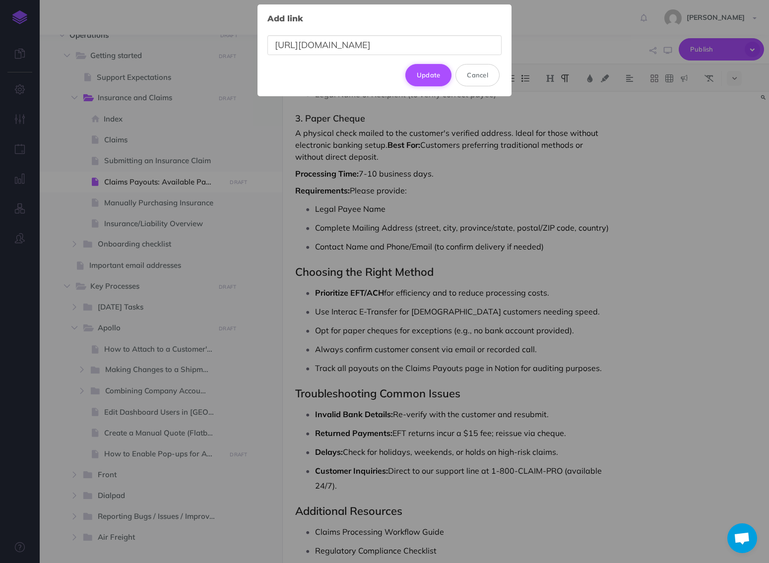
type input "https://www.notion.so/freightsimple/182705adc31f80d698e8fd0c6e7d0324?v=182705ad…"
click at [432, 82] on button "Update" at bounding box center [428, 75] width 47 height 22
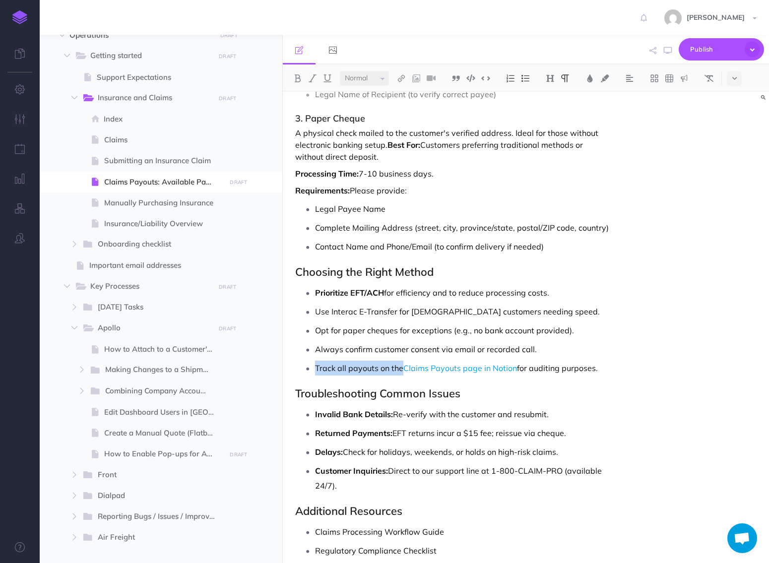
click at [582, 317] on p "Use Interac E-Transfer for Canadian customers needing speed." at bounding box center [463, 311] width 296 height 15
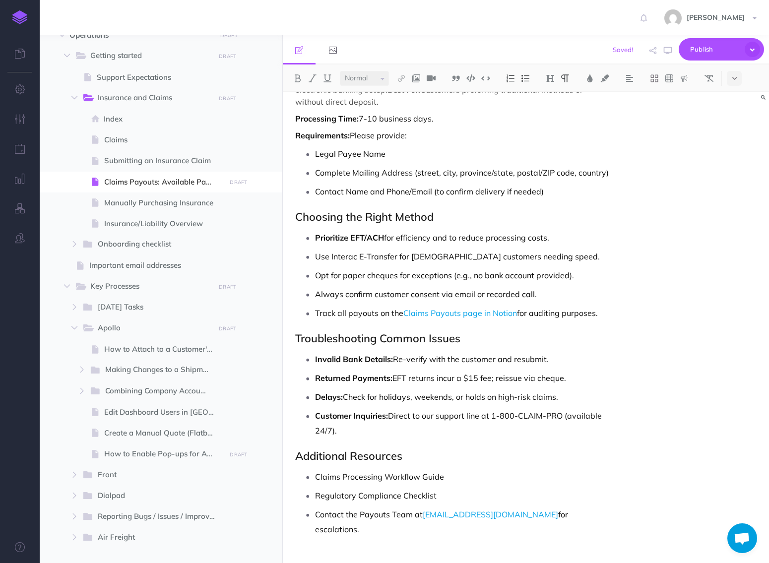
scroll to position [955, 0]
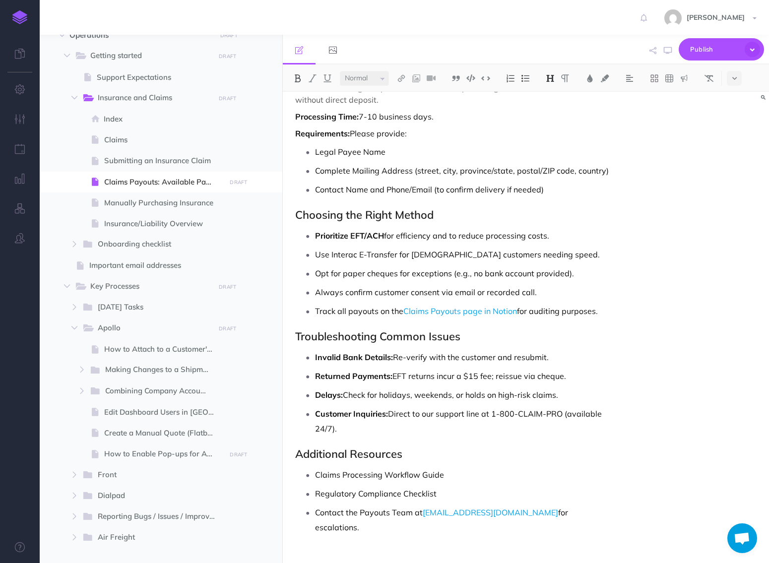
drag, startPoint x: 293, startPoint y: 335, endPoint x: 604, endPoint y: 424, distance: 323.3
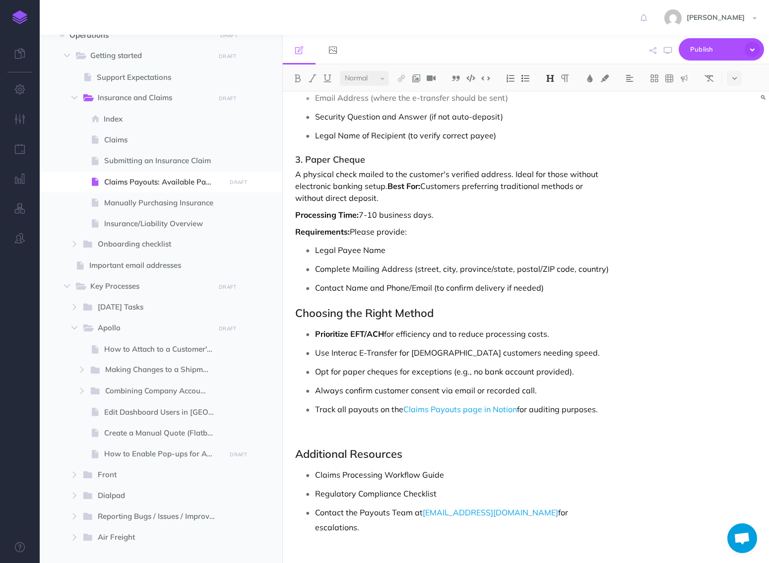
scroll to position [837, 0]
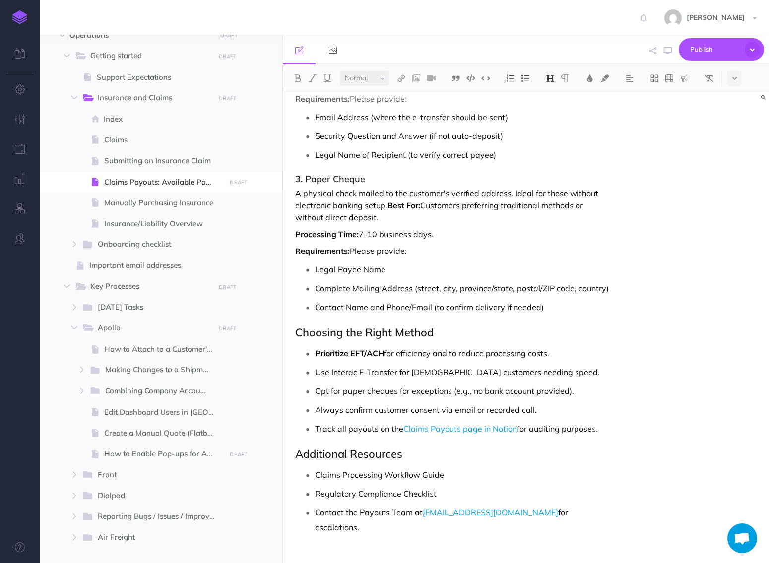
drag, startPoint x: 296, startPoint y: 454, endPoint x: 575, endPoint y: 510, distance: 284.8
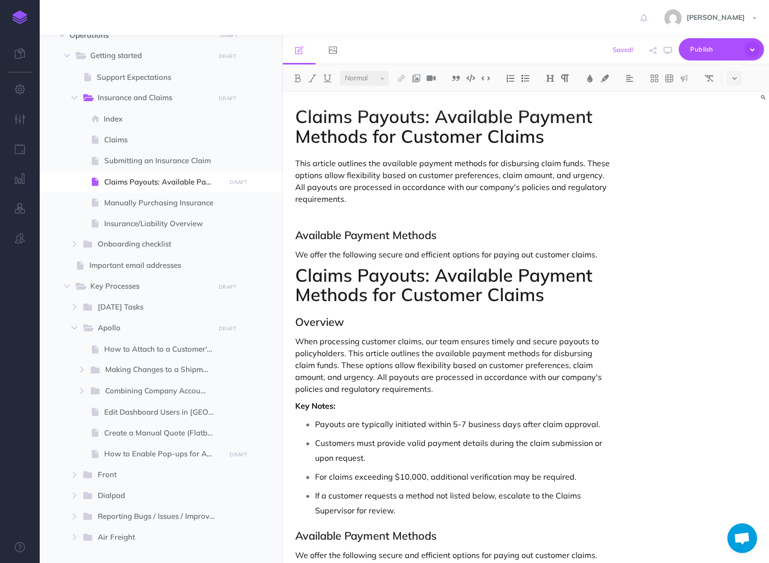
scroll to position [773, 0]
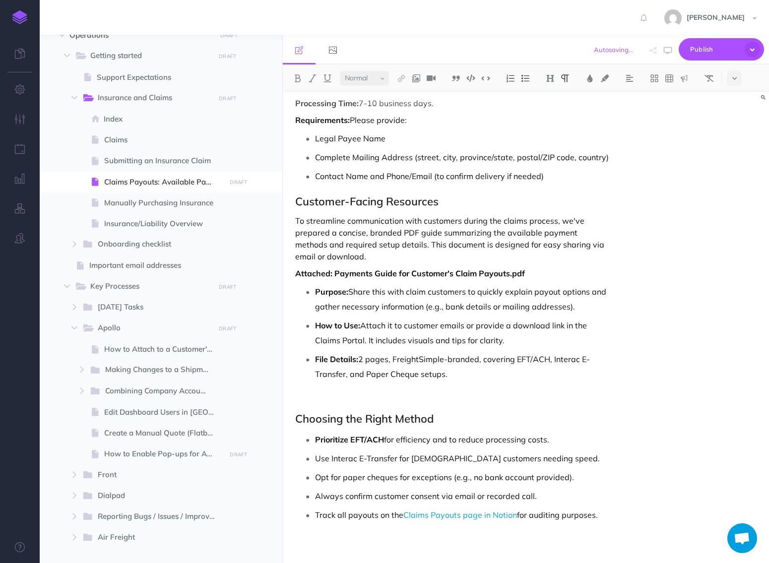
scroll to position [971, 0]
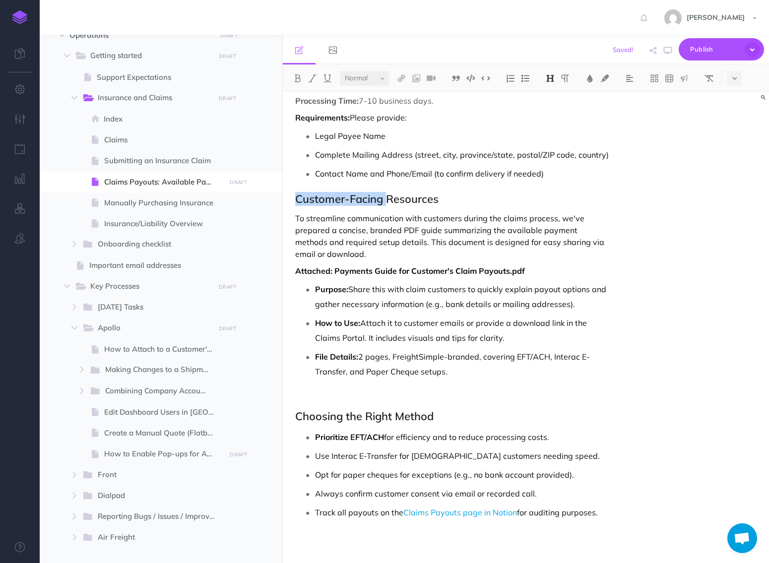
drag, startPoint x: 386, startPoint y: 201, endPoint x: 294, endPoint y: 201, distance: 92.3
click at [374, 230] on p "To streamline communication with customers during the claims process, we've pre…" at bounding box center [452, 236] width 315 height 48
click at [353, 273] on strong "Attached: Payments Guide for Customer's Claim Payouts.pdf" at bounding box center [410, 271] width 230 height 10
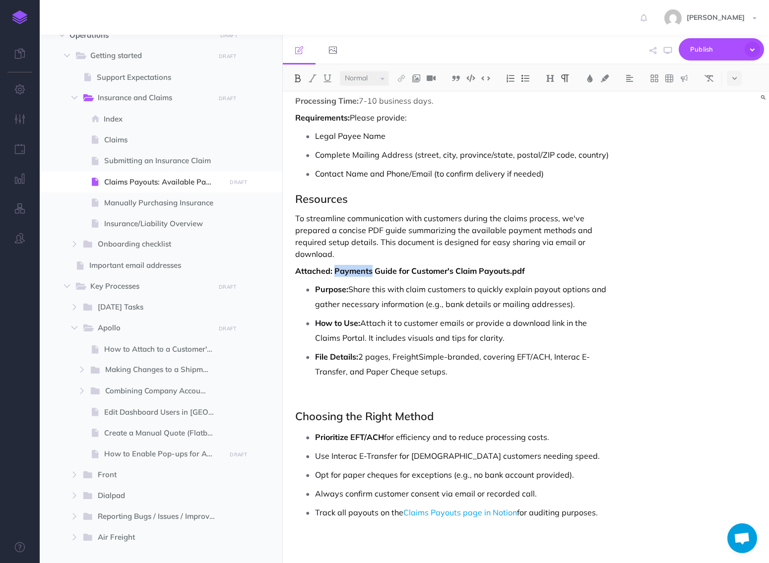
click at [353, 273] on strong "Attached: Payments Guide for Customer's Claim Payouts.pdf" at bounding box center [410, 271] width 230 height 10
click at [352, 272] on strong "Attached: Payments Guide for Customer's Claim Payouts.pdf" at bounding box center [410, 271] width 230 height 10
drag, startPoint x: 334, startPoint y: 270, endPoint x: 549, endPoint y: 276, distance: 214.9
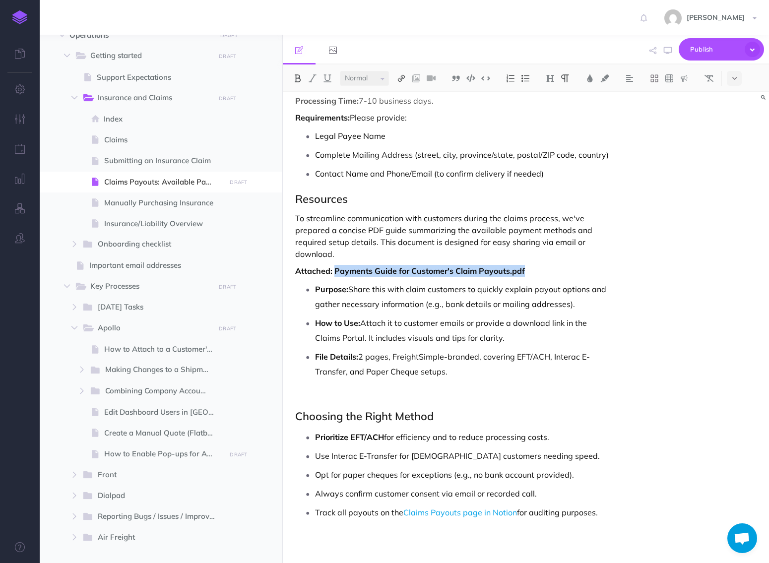
click at [403, 81] on img at bounding box center [401, 78] width 9 height 8
click at [401, 97] on icon at bounding box center [401, 95] width 8 height 7
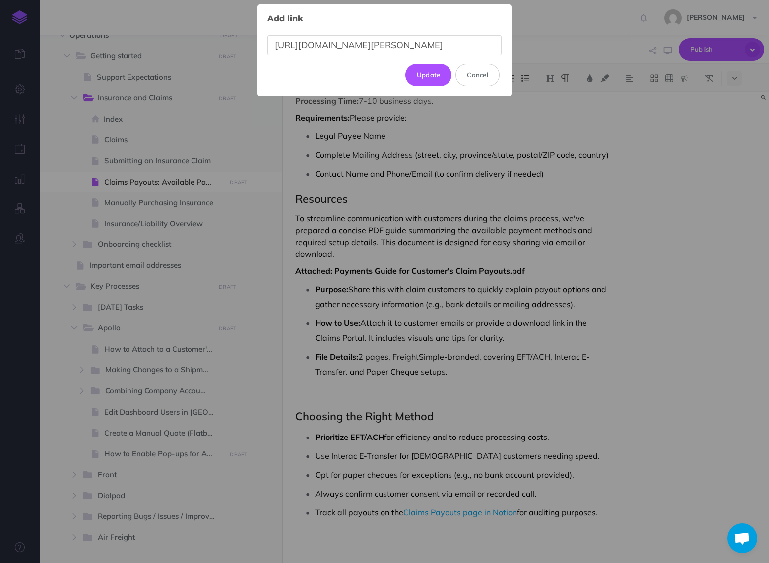
scroll to position [0, 277]
type input "https://freightsimple-my.sharepoint.com/:b:/p/chris/ERQ37caSMolKglugTrCcRCsBUcC…"
click at [430, 74] on button "Update" at bounding box center [428, 75] width 47 height 22
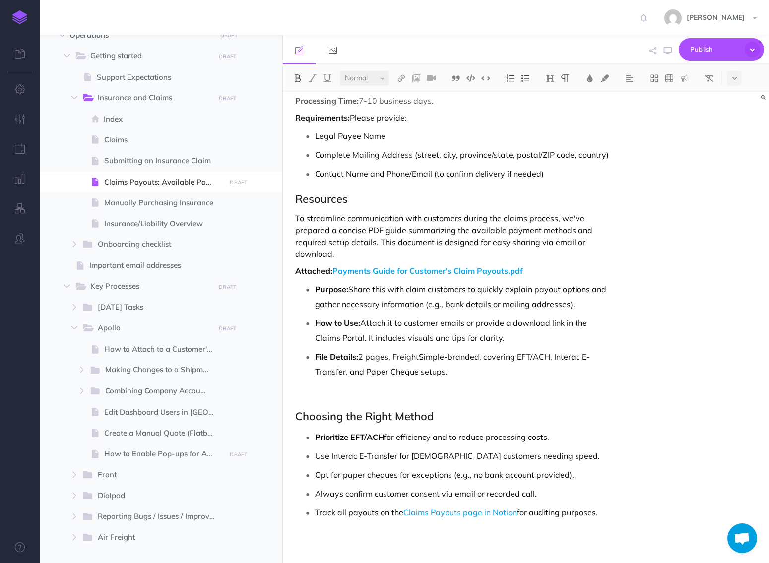
click at [444, 299] on p "Purpose: Share this with claim customers to quickly explain payout options and …" at bounding box center [463, 297] width 296 height 30
click at [378, 325] on p "How to Use: Attach it to customer emails or provide a download link in the Clai…" at bounding box center [463, 330] width 296 height 30
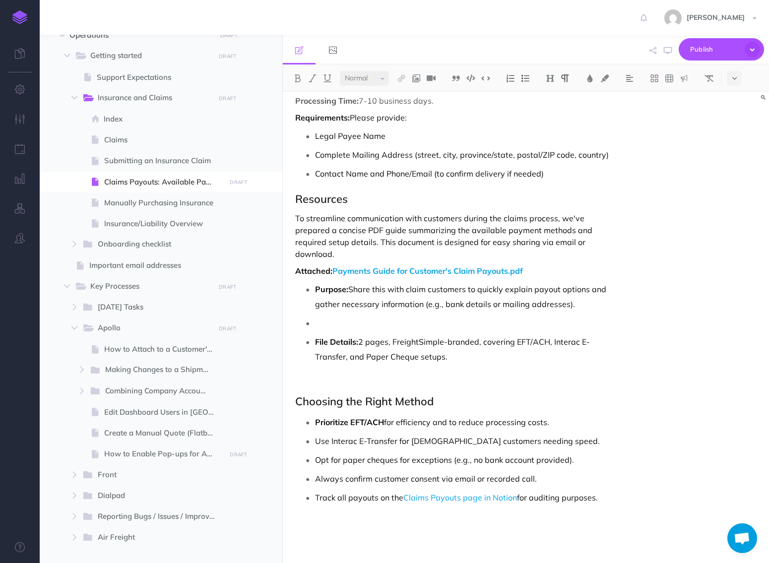
click at [379, 346] on p "File Details: 2 pages, FreightSimple-branded, covering EFT/ACH, Interac E-Trans…" at bounding box center [463, 349] width 296 height 30
click at [379, 347] on p "File Details: 2 pages, FreightSimple-branded, covering EFT/ACH, Interac E-Trans…" at bounding box center [463, 349] width 296 height 30
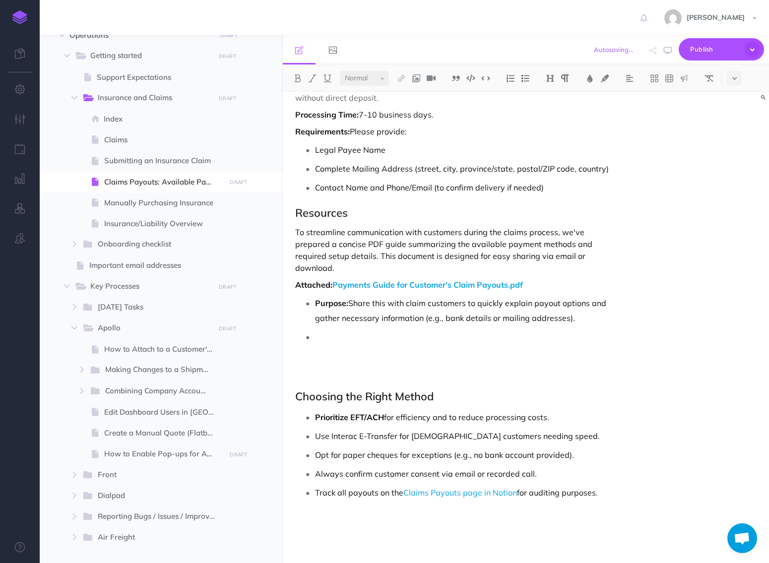
scroll to position [956, 0]
click at [365, 304] on p "Purpose: Share this with claim customers to quickly explain payout options and …" at bounding box center [463, 311] width 296 height 30
click at [438, 341] on p at bounding box center [463, 337] width 296 height 15
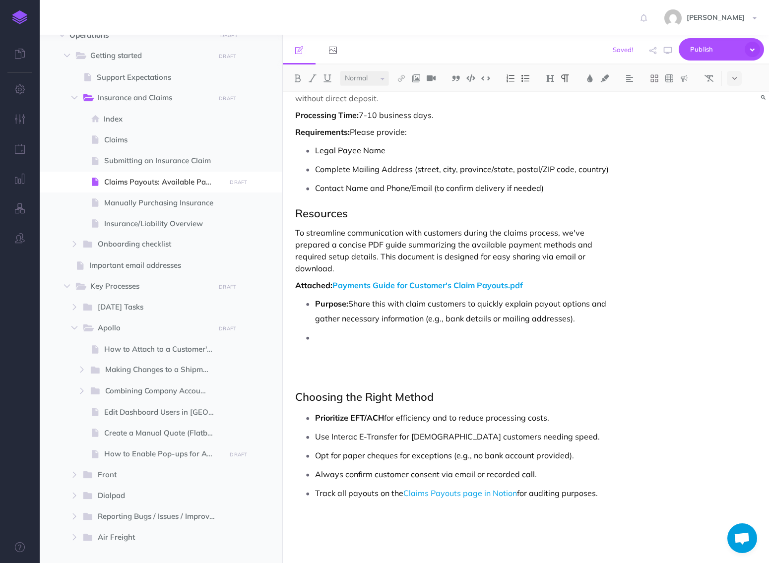
click at [378, 311] on p "Purpose: Share this with claim customers to quickly explain payout options and …" at bounding box center [463, 311] width 296 height 30
click at [366, 327] on ul "Purpose: Share this with claim customers to quickly explain payout options and …" at bounding box center [455, 327] width 311 height 63
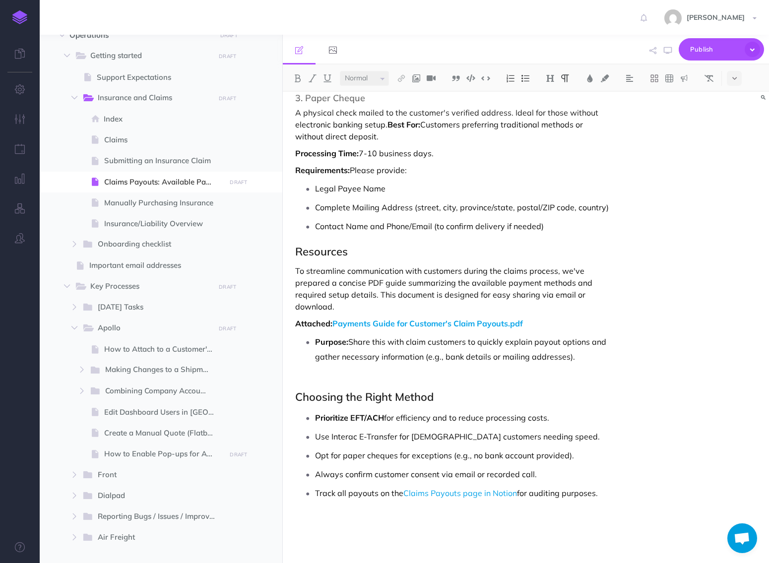
scroll to position [903, 0]
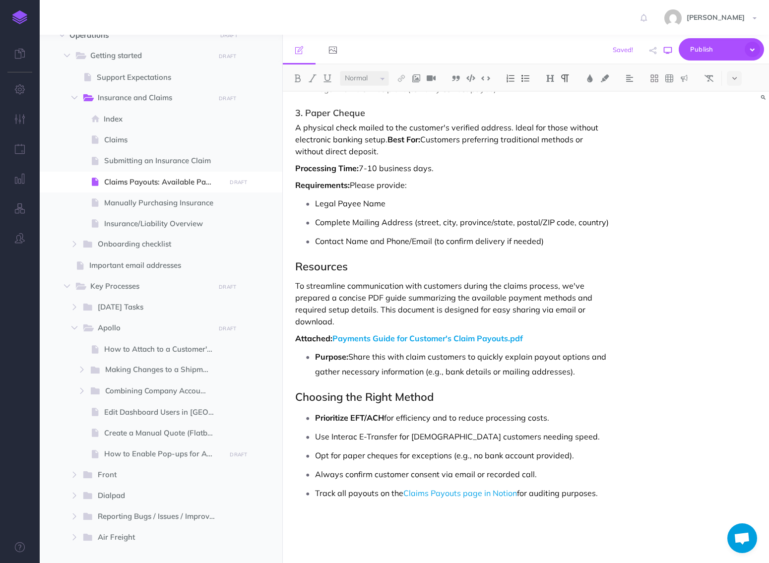
click at [671, 47] on icon "button" at bounding box center [668, 51] width 8 height 8
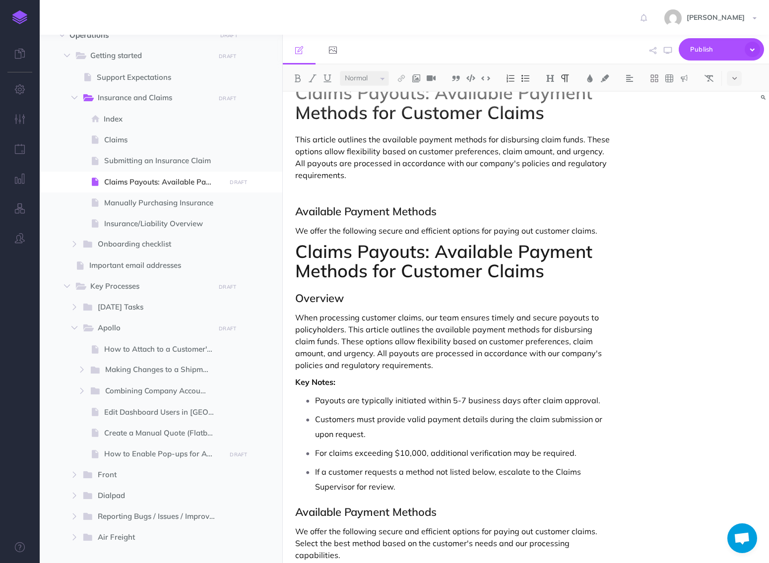
scroll to position [0, 0]
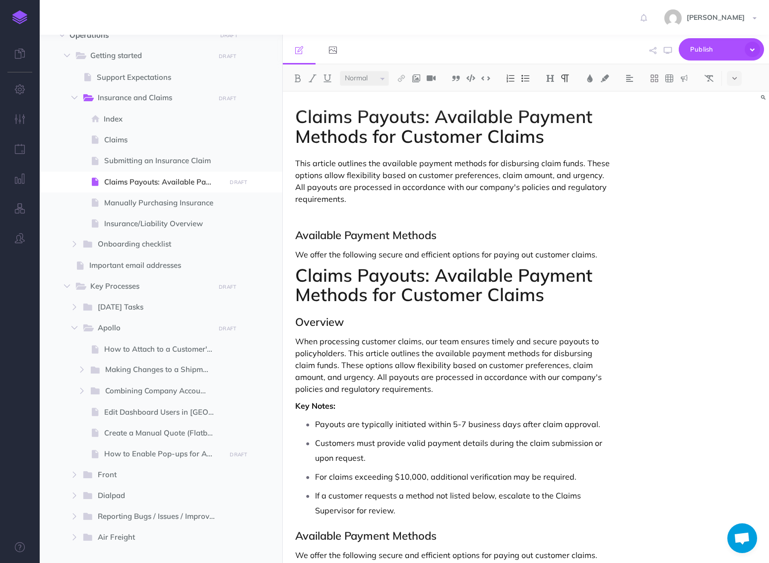
click at [352, 231] on h2 "Available Payment Methods" at bounding box center [452, 235] width 315 height 12
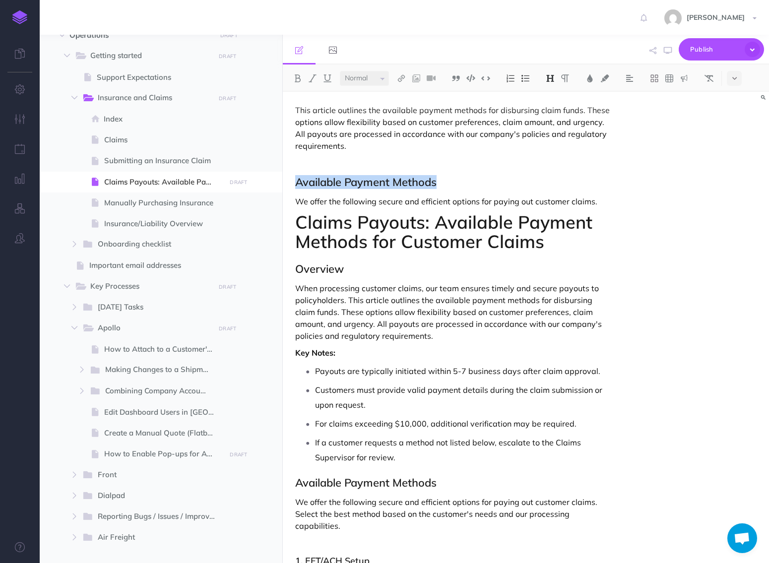
scroll to position [78, 0]
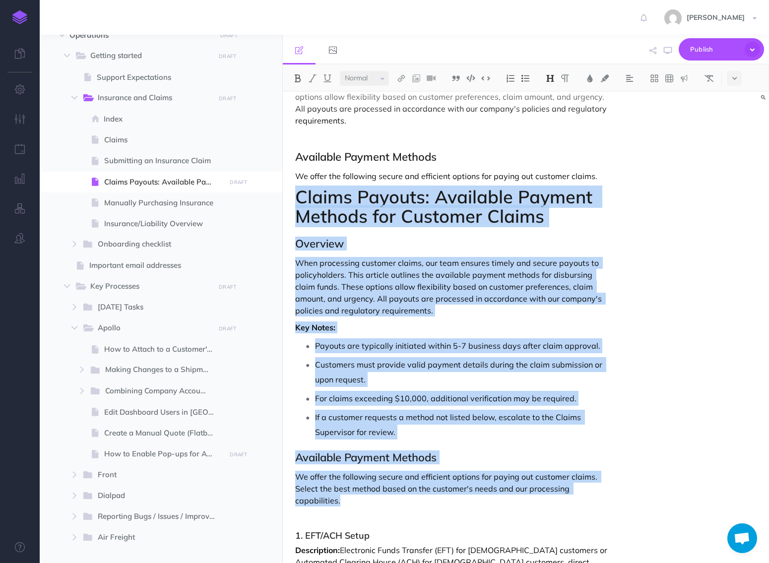
drag, startPoint x: 298, startPoint y: 193, endPoint x: 369, endPoint y: 505, distance: 319.5
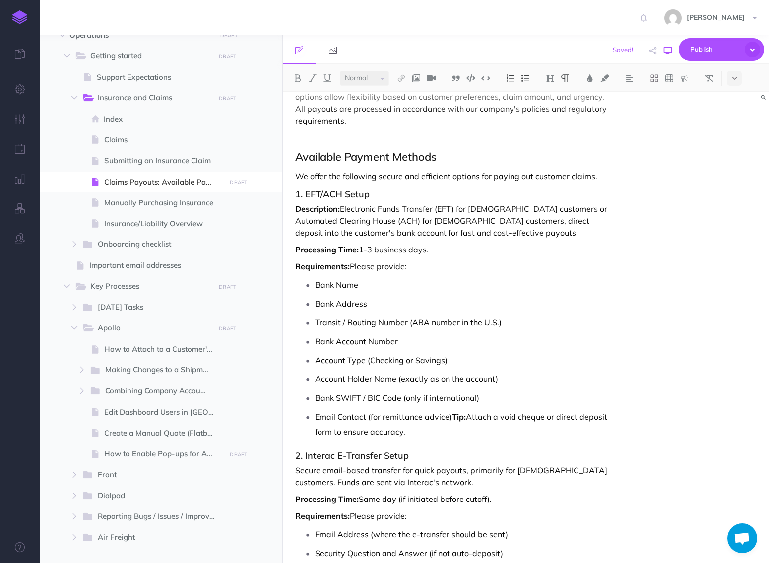
click at [667, 55] on button "button" at bounding box center [667, 50] width 13 height 29
